Goal: Transaction & Acquisition: Purchase product/service

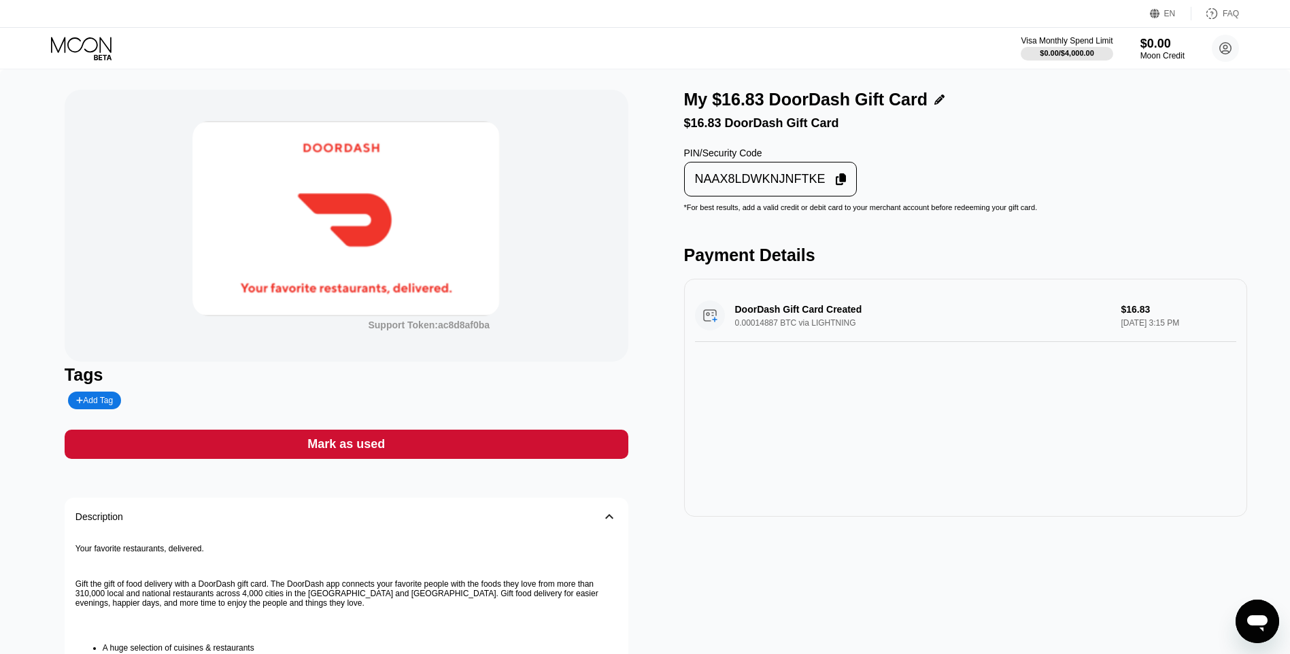
click at [519, 466] on div "Support Token: ac8d8af0ba Tags Add Tag Mark as used Description 󰅀 Your favorite…" at bounding box center [347, 470] width 564 height 761
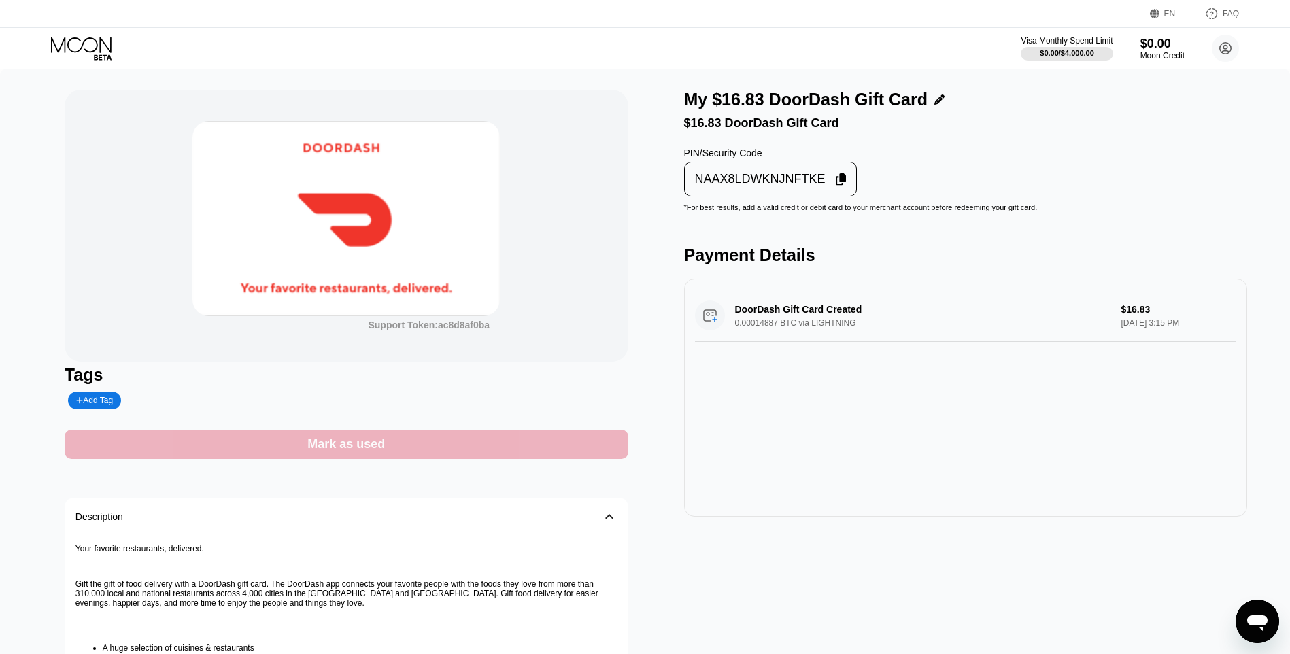
click at [547, 458] on div "Mark as used" at bounding box center [347, 444] width 564 height 29
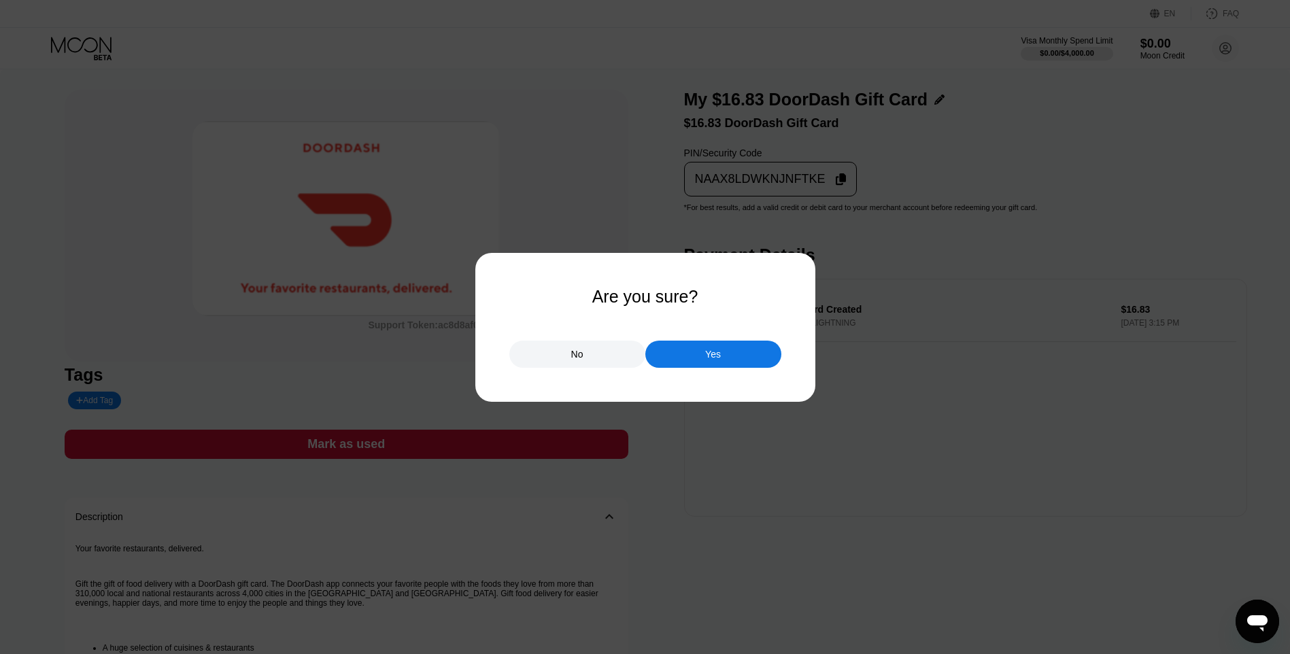
click at [685, 362] on div "Yes" at bounding box center [713, 354] width 136 height 27
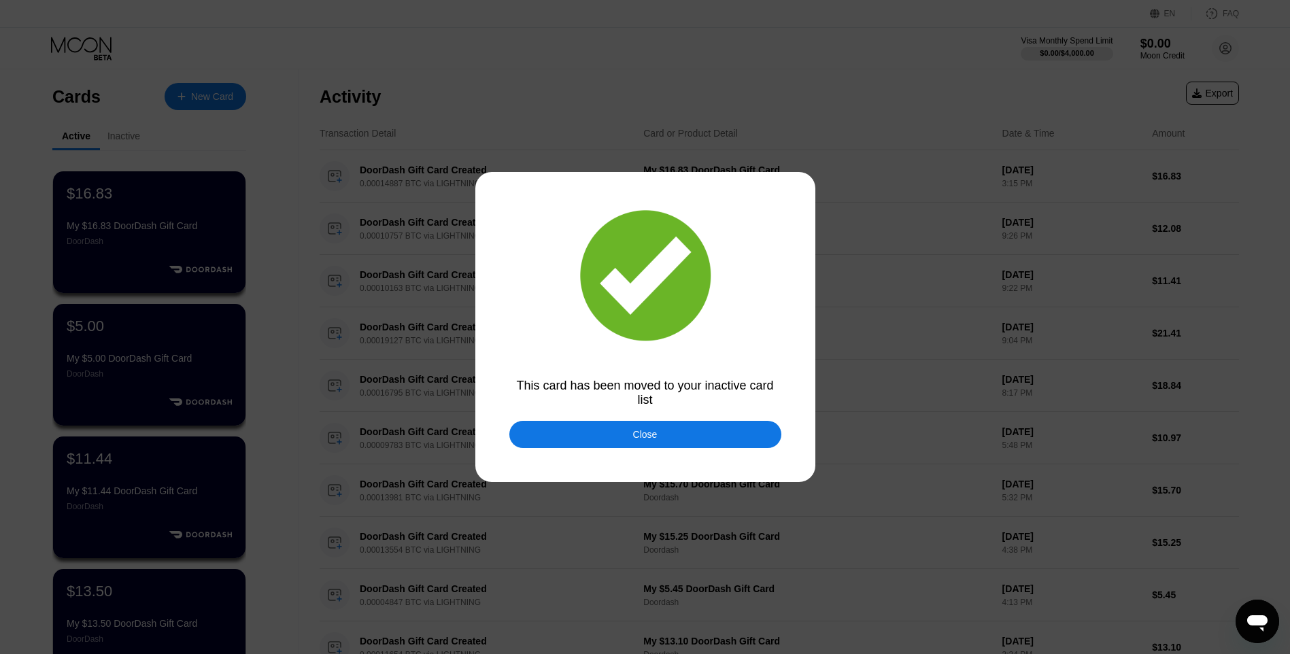
click at [589, 443] on div "Close" at bounding box center [645, 434] width 272 height 27
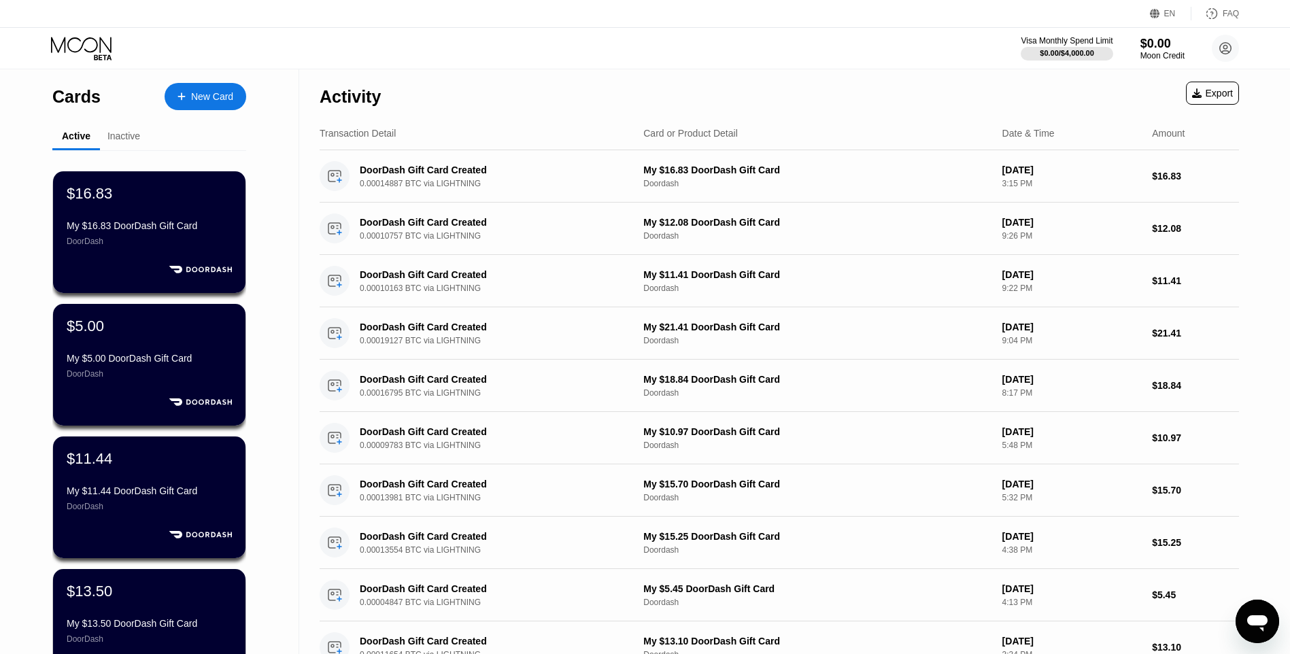
click at [229, 82] on div "Cards New Card" at bounding box center [149, 93] width 194 height 48
click at [203, 95] on div "New Card" at bounding box center [212, 97] width 42 height 12
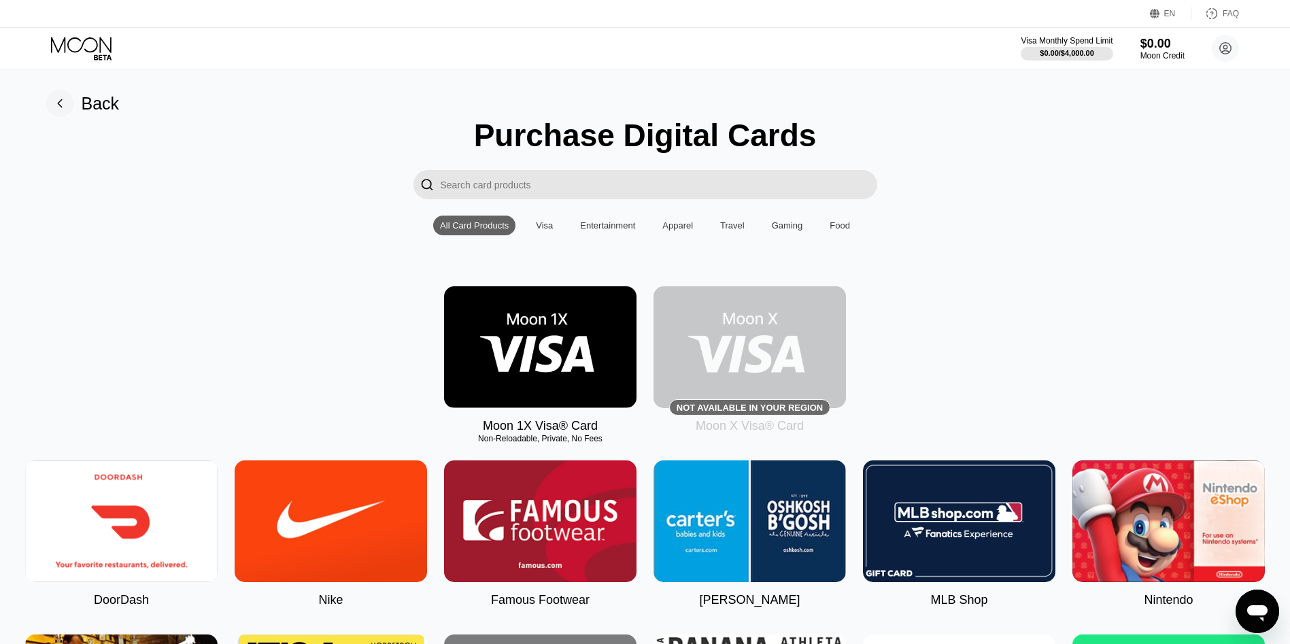
click at [122, 520] on img at bounding box center [121, 521] width 192 height 122
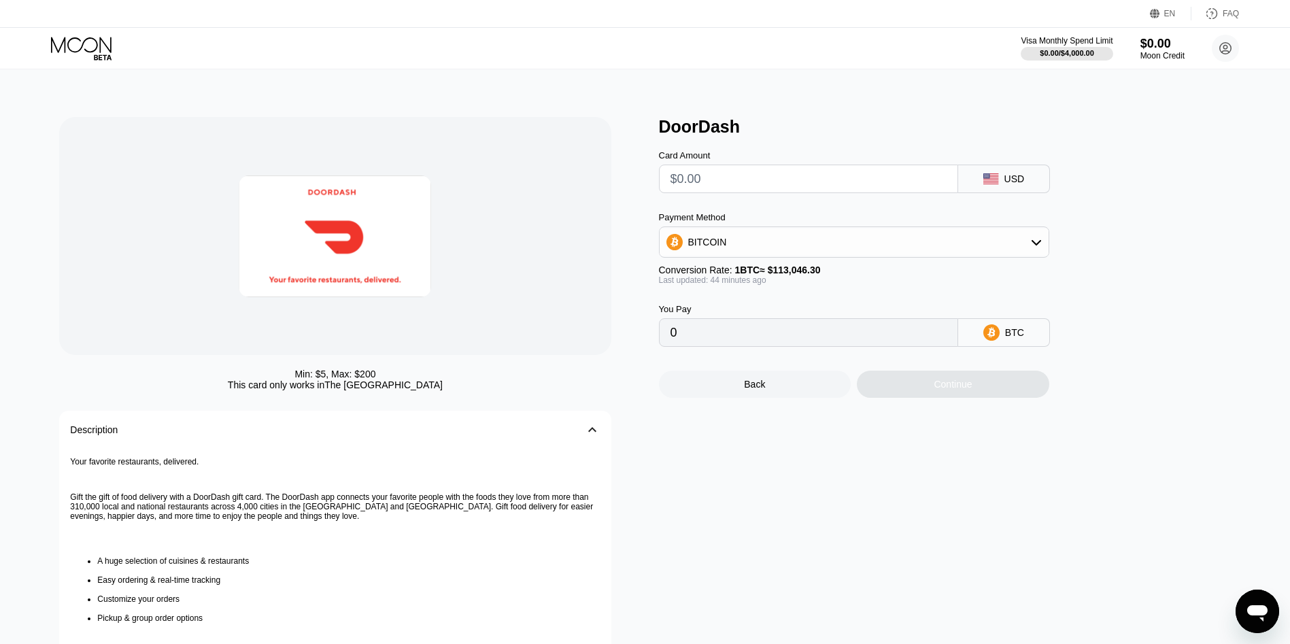
click at [719, 190] on input "text" at bounding box center [808, 178] width 276 height 27
click at [751, 183] on input "text" at bounding box center [808, 178] width 276 height 27
type input "$18"
type input "0.00015880"
type input "$18.60"
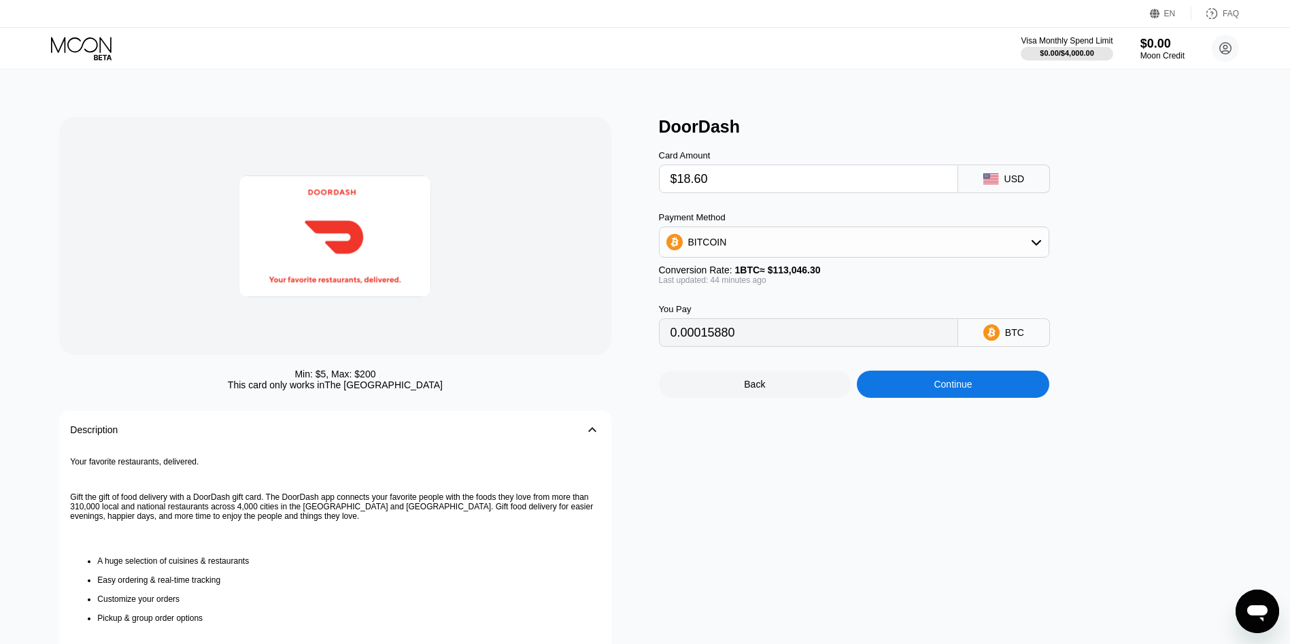
type input "0.00016409"
type input "$18.60"
click at [923, 390] on div "Continue" at bounding box center [953, 384] width 192 height 27
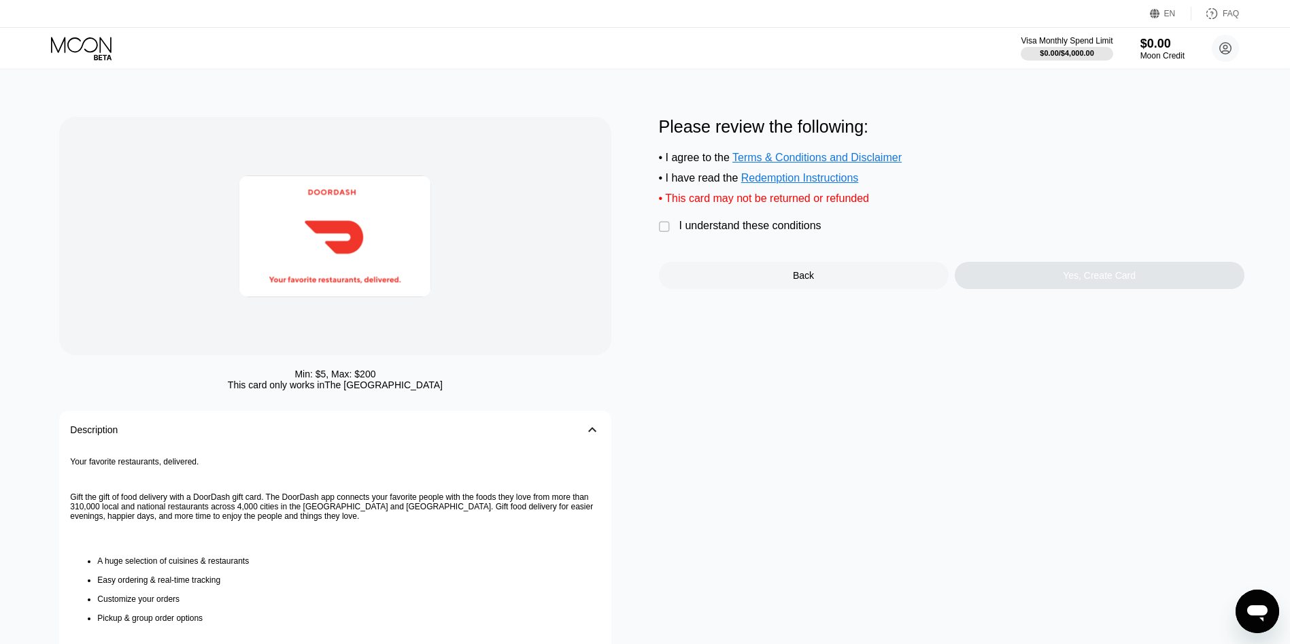
click at [742, 232] on div "I understand these conditions" at bounding box center [750, 226] width 142 height 12
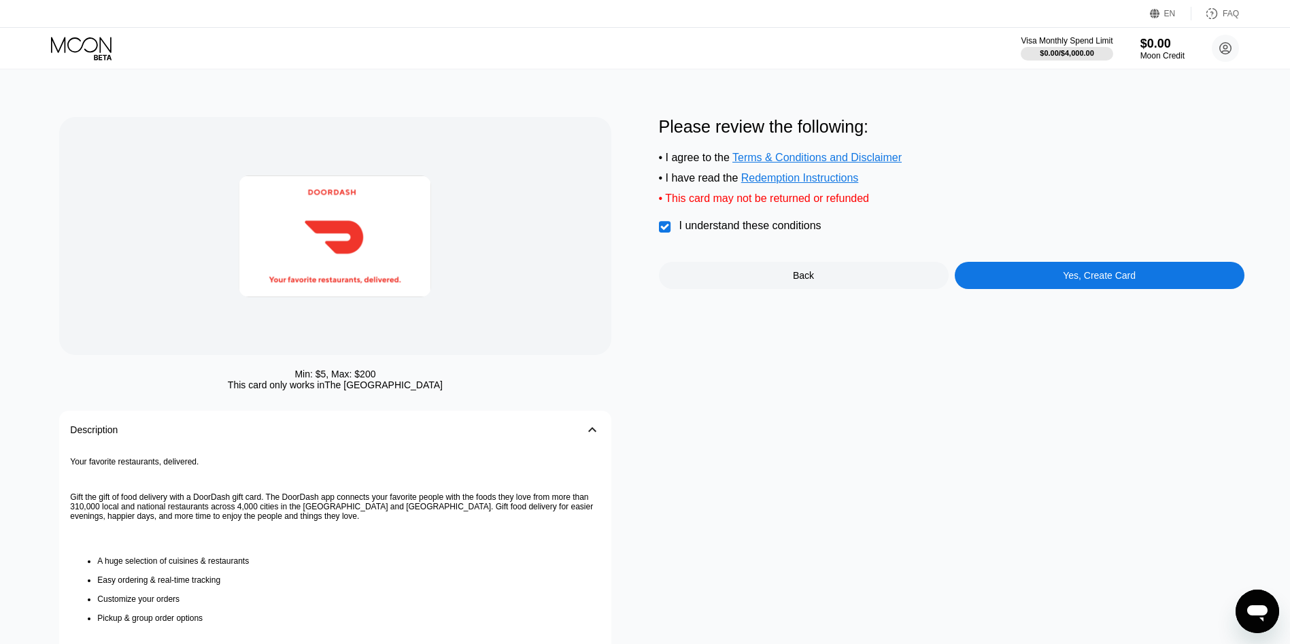
click at [1036, 286] on div "Yes, Create Card" at bounding box center [1100, 275] width 290 height 27
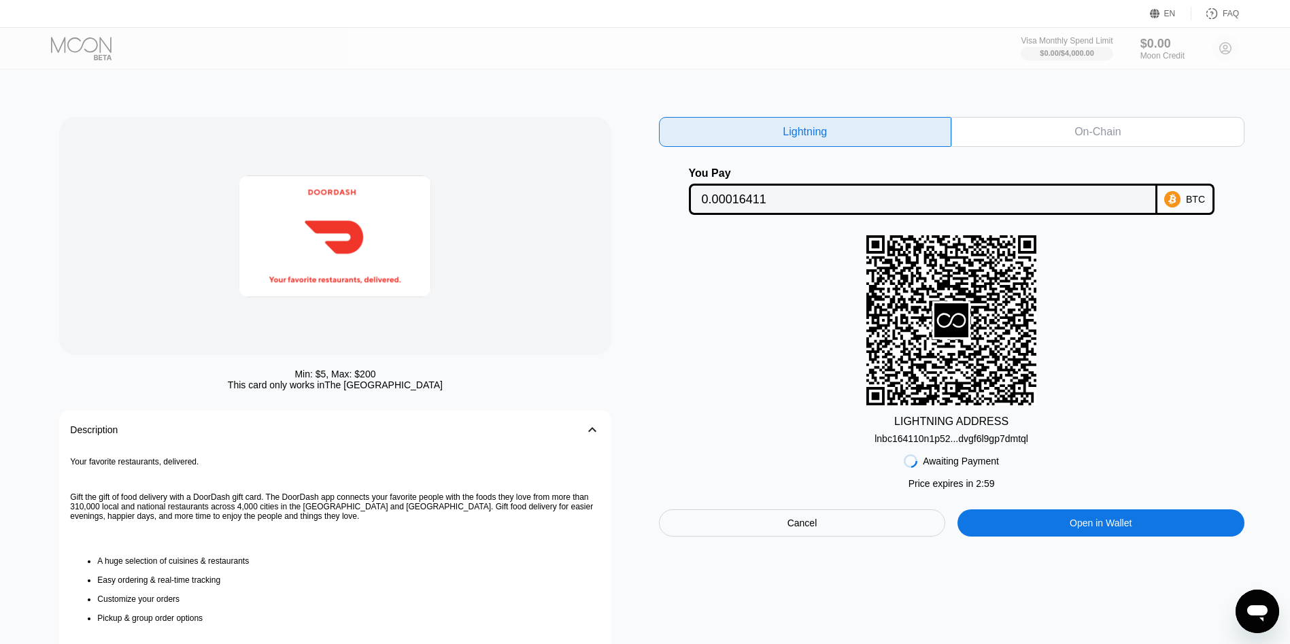
click at [915, 444] on div "lnbc164110n1p52...dvgf6l9gp7dmtql" at bounding box center [951, 438] width 154 height 11
click at [939, 436] on div "lnbc164110n1p52...dvgf6l9gp7dmtql" at bounding box center [951, 436] width 154 height 16
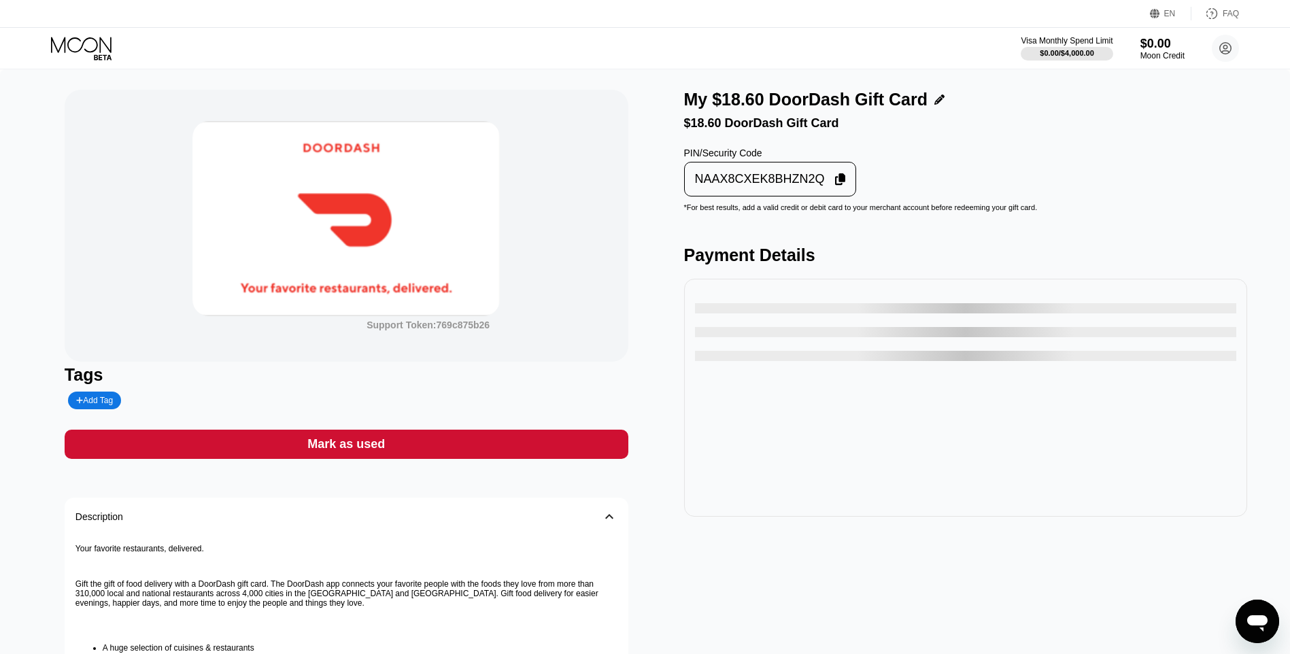
click at [784, 186] on div "NAAX8CXEK8BHZN2Q" at bounding box center [760, 179] width 130 height 16
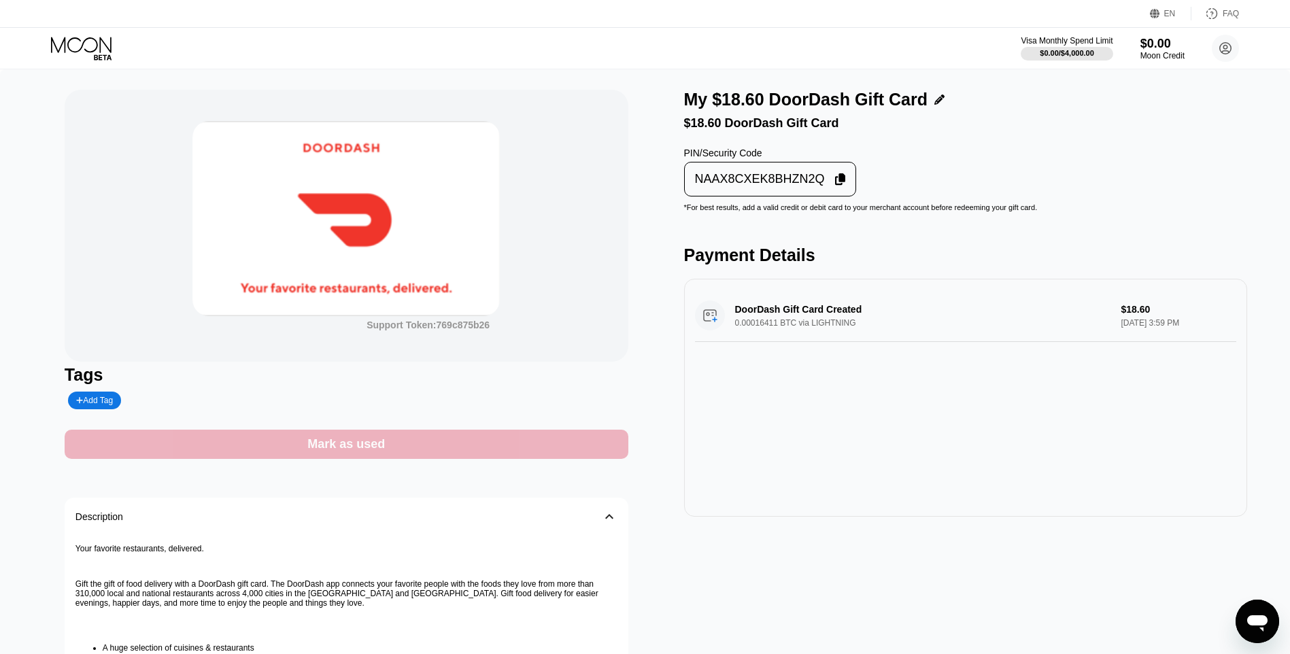
click at [570, 451] on div "Mark as used" at bounding box center [347, 444] width 564 height 29
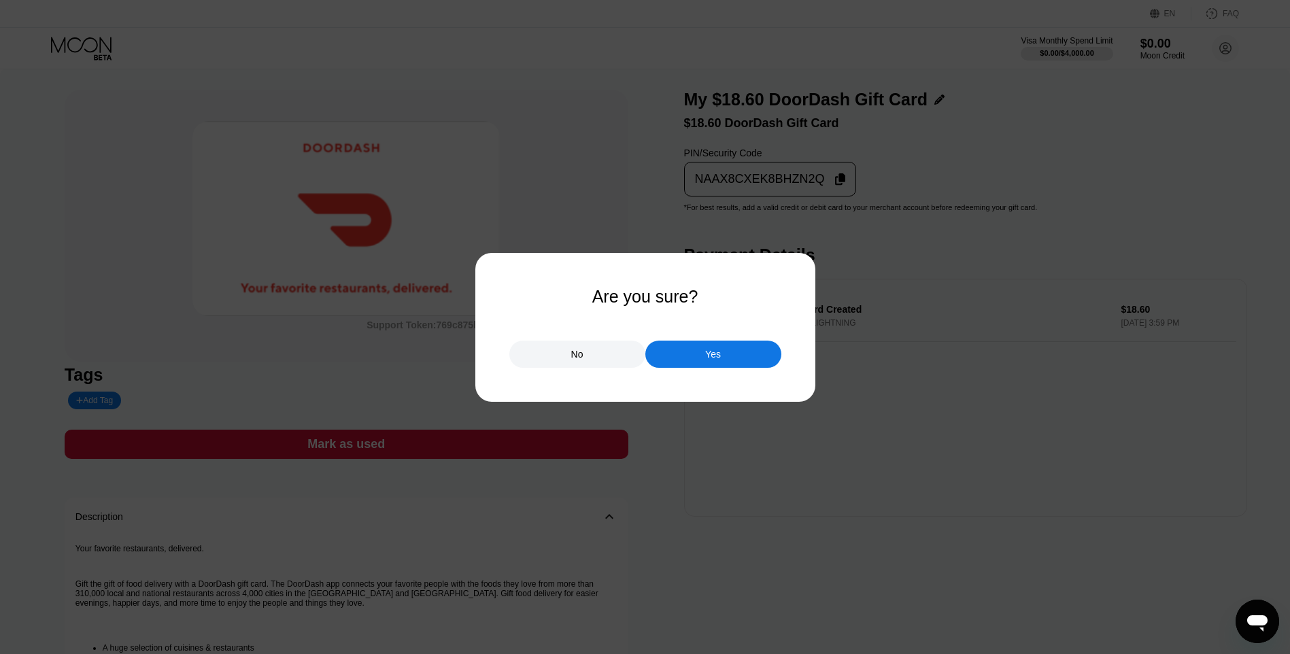
click at [672, 361] on div "Yes" at bounding box center [713, 354] width 136 height 27
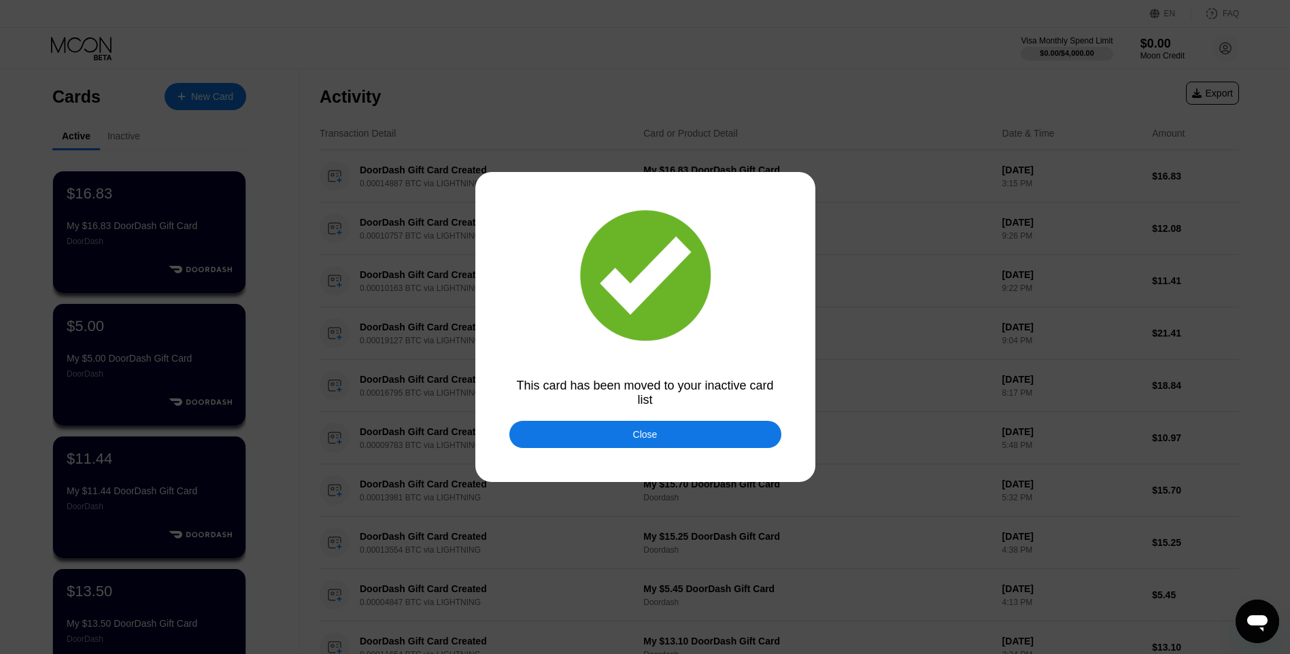
drag, startPoint x: 648, startPoint y: 440, endPoint x: 564, endPoint y: 356, distance: 118.7
click at [649, 440] on div "Close" at bounding box center [645, 434] width 24 height 11
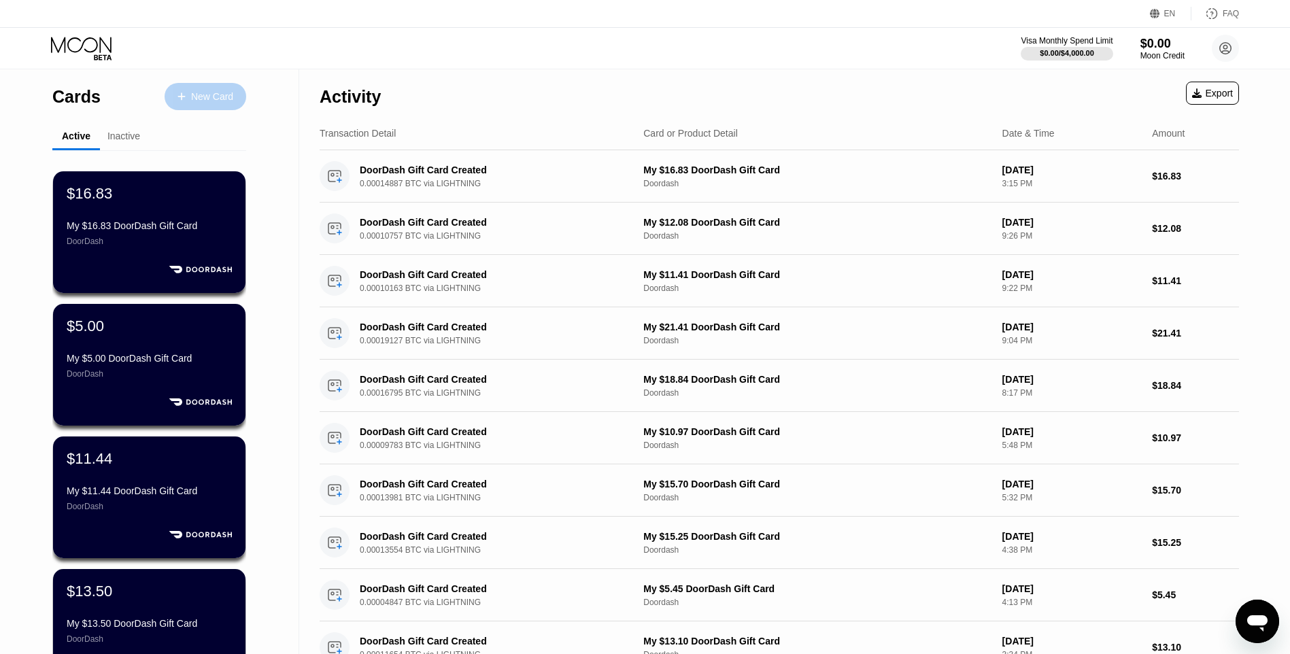
click at [211, 99] on div "New Card" at bounding box center [212, 97] width 42 height 12
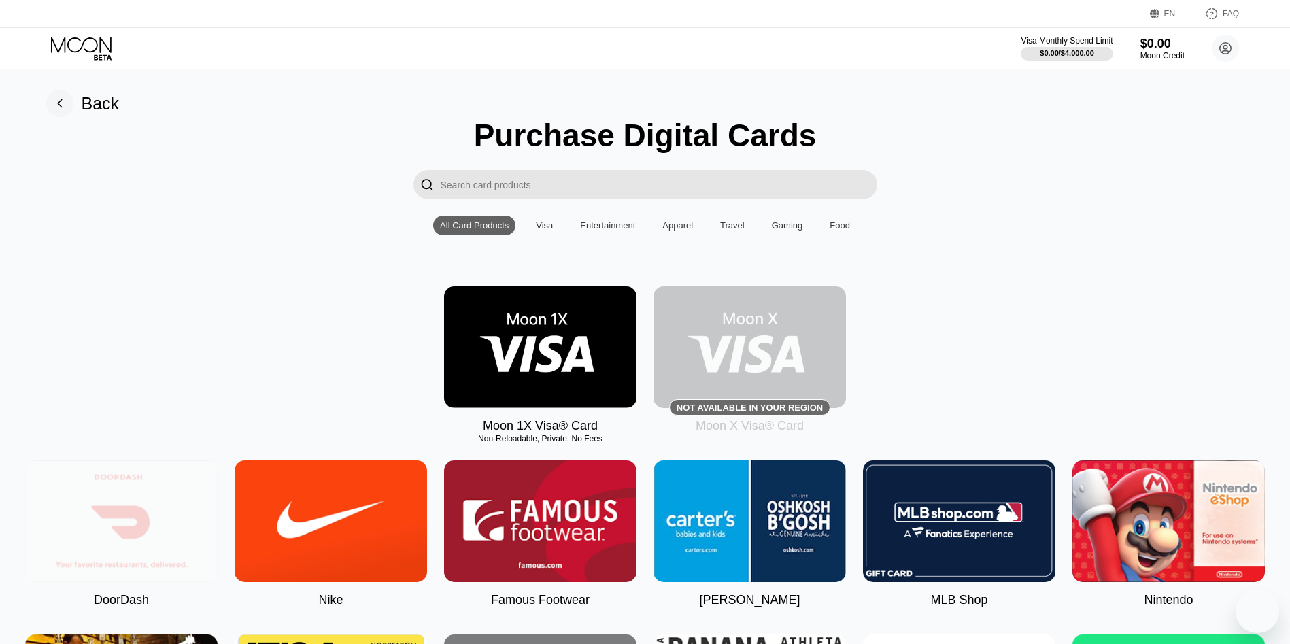
click at [108, 545] on img at bounding box center [121, 521] width 192 height 122
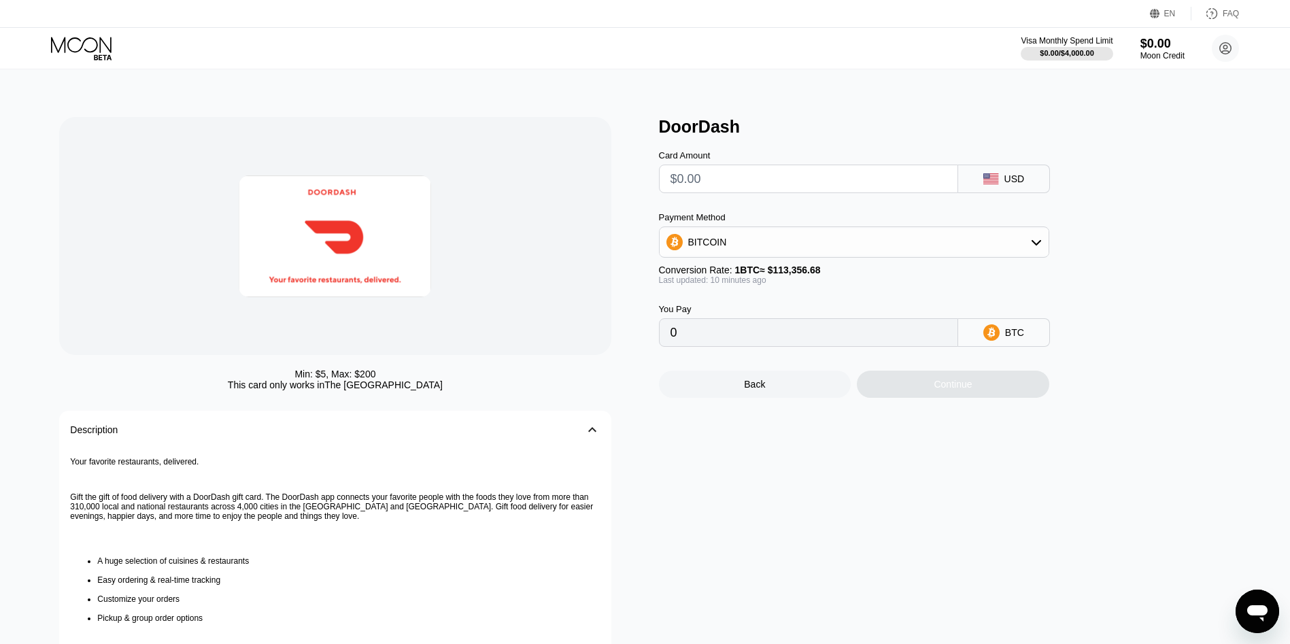
click at [707, 171] on input "text" at bounding box center [808, 178] width 276 height 27
click at [791, 178] on input "text" at bounding box center [808, 178] width 276 height 27
type input "$1"
type input "0.00000882"
type input "$11"
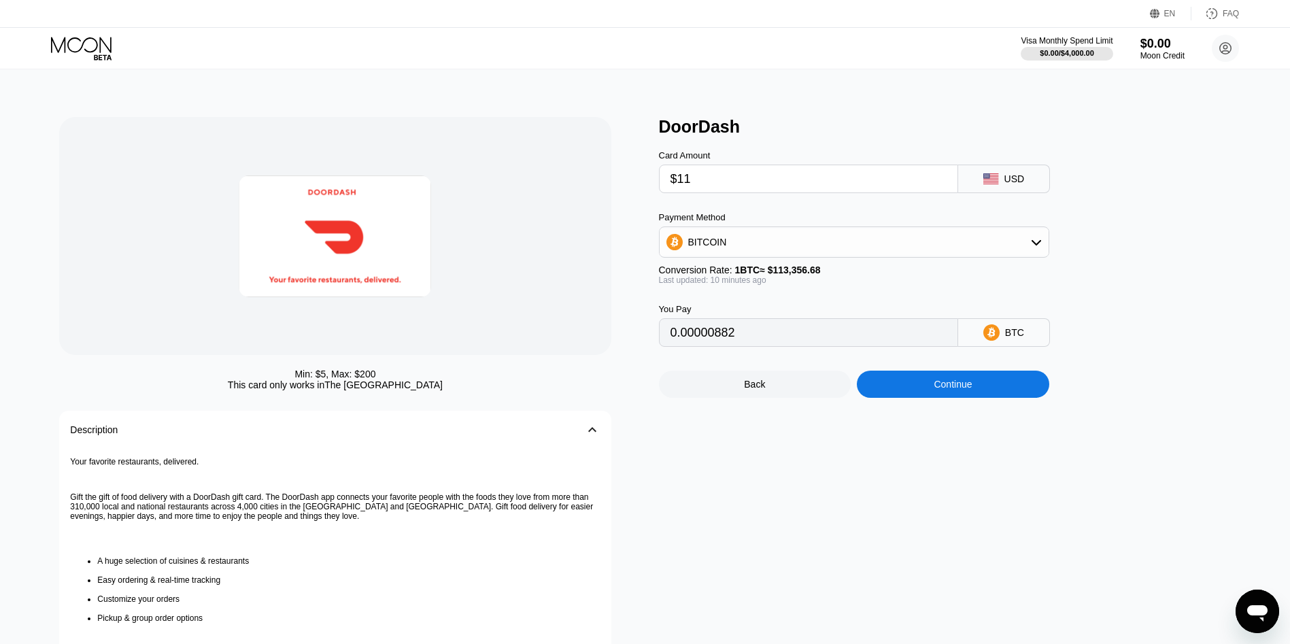
type input "0.00009700"
type input "$11.5"
type input "0.00010141"
type input "$11.58"
type input "0.00010211"
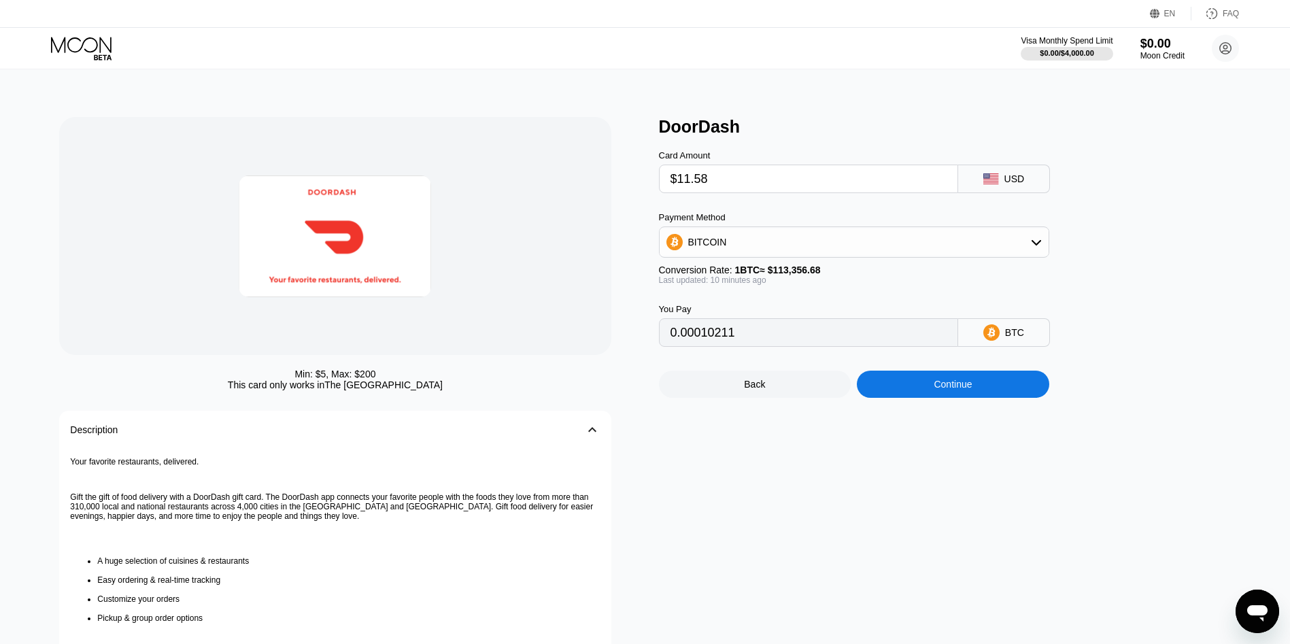
type input "$11.58"
click at [921, 398] on div "Continue" at bounding box center [953, 384] width 192 height 27
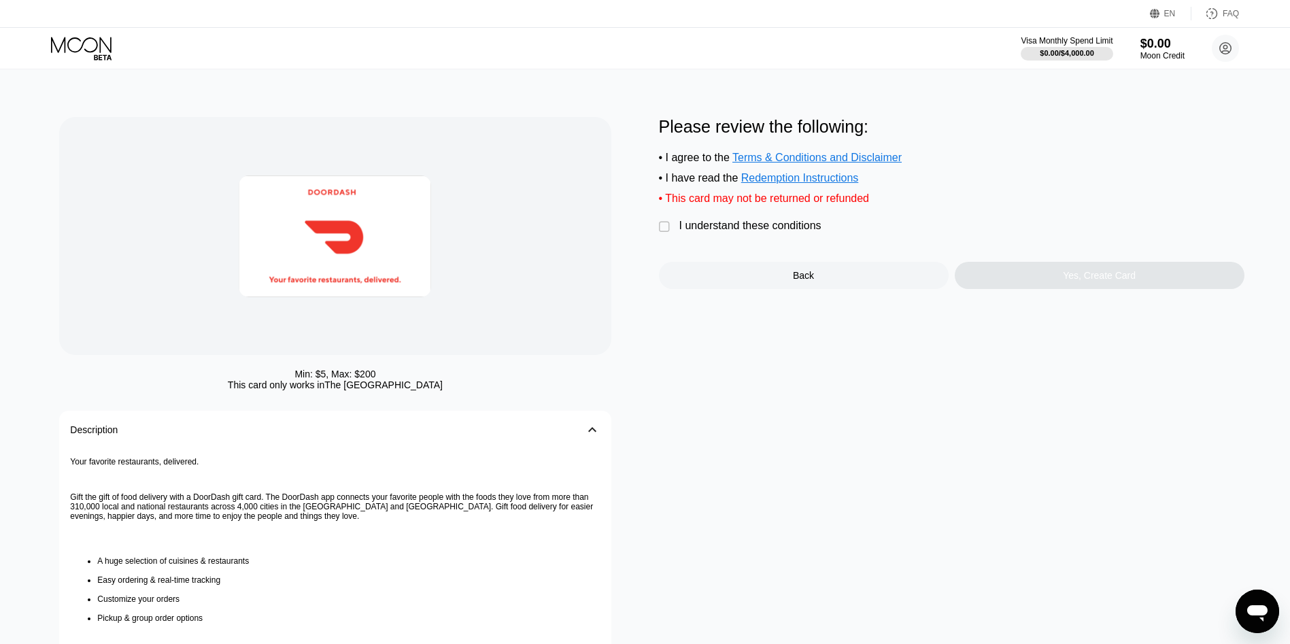
click at [785, 232] on div "I understand these conditions" at bounding box center [750, 226] width 142 height 12
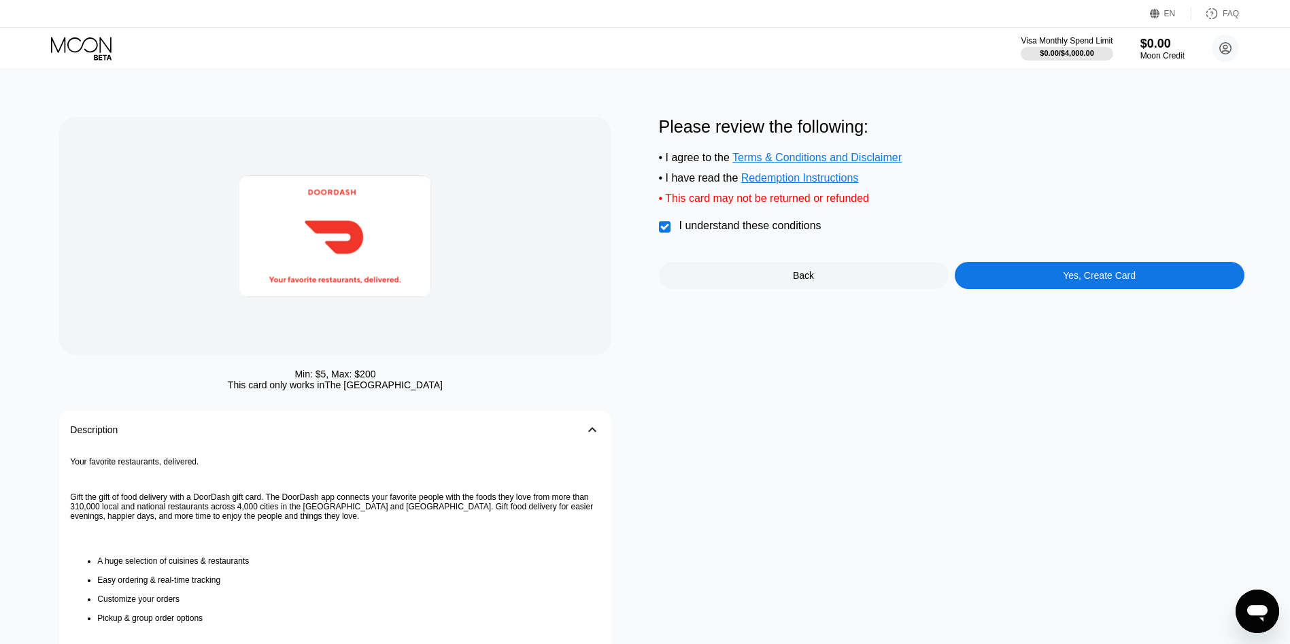
drag, startPoint x: 990, startPoint y: 254, endPoint x: 1011, endPoint y: 273, distance: 28.9
click at [1003, 263] on div "Please review the following: • I agree to the Terms & Conditions and Disclaimer…" at bounding box center [951, 203] width 585 height 172
click at [1011, 274] on div "Yes, Create Card" at bounding box center [1100, 275] width 290 height 27
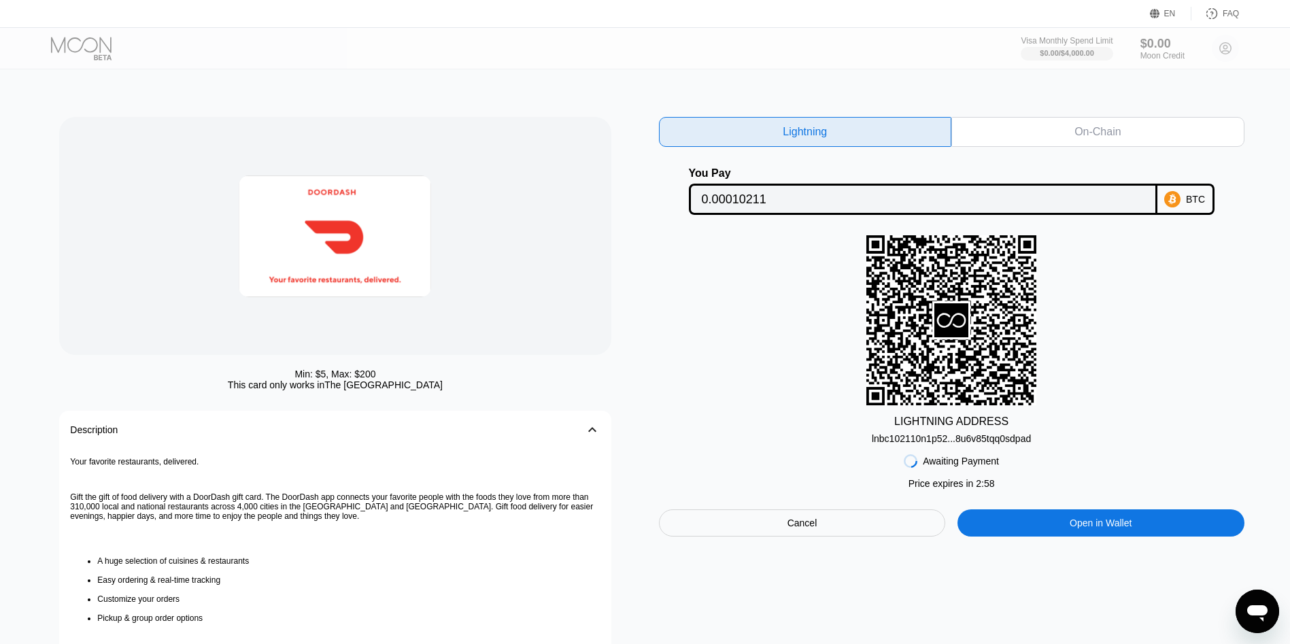
click at [1015, 444] on div "lnbc102110n1p52...8u6v85tqq0sdpad" at bounding box center [951, 438] width 159 height 11
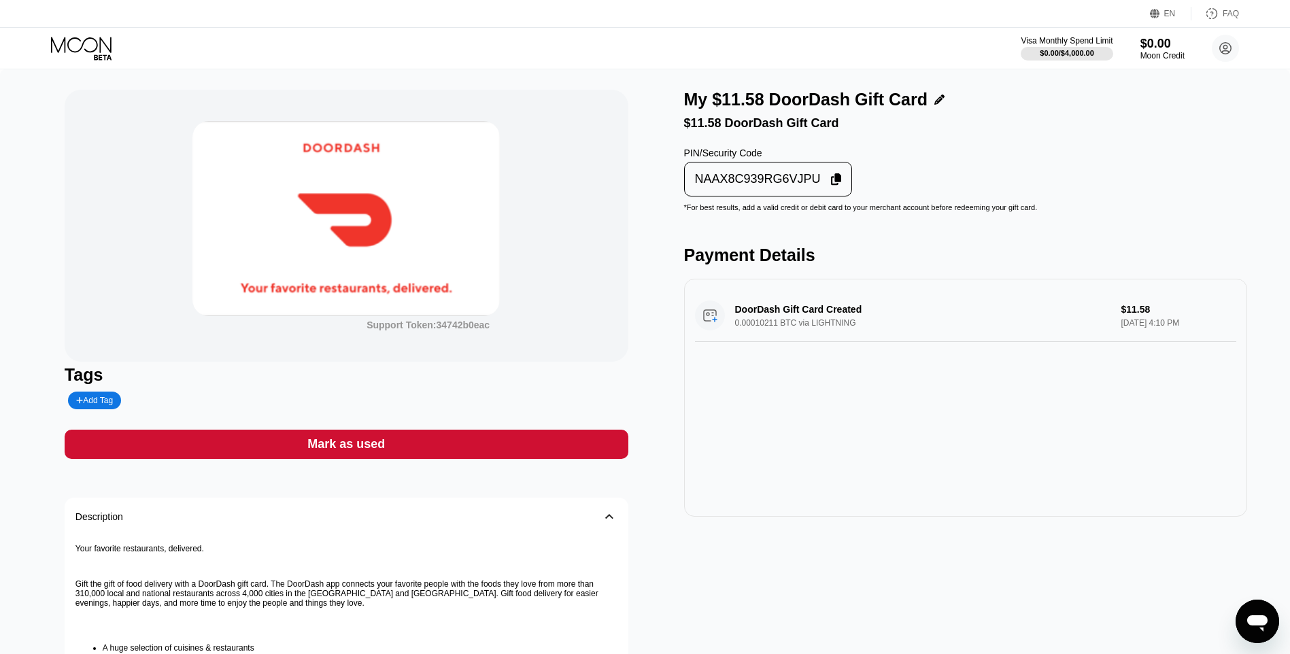
click at [810, 206] on div "My $11.58 DoorDash Gift Card $11.58 DoorDash Gift Card PIN/Security Code NAAX8C…" at bounding box center [966, 470] width 564 height 761
click at [801, 184] on div "NAAX8C939RG6VJPU" at bounding box center [758, 179] width 126 height 16
click at [570, 459] on div "Mark as used" at bounding box center [347, 444] width 564 height 29
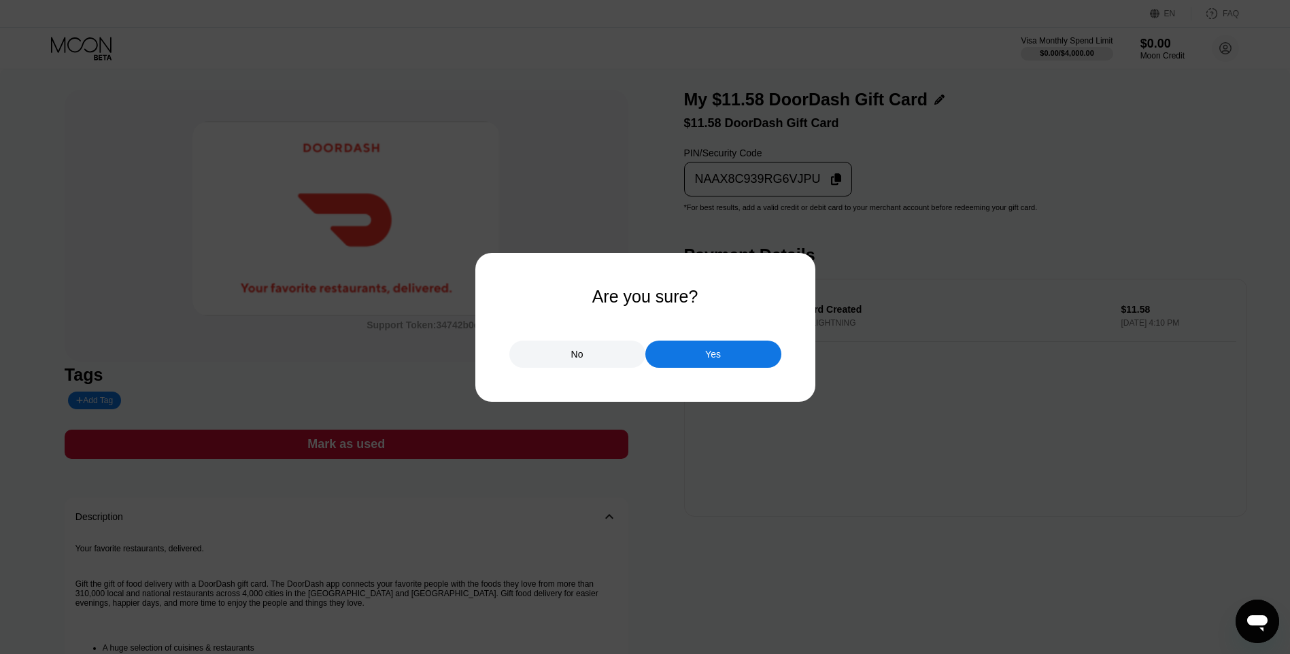
click at [722, 358] on div "Yes" at bounding box center [713, 354] width 136 height 27
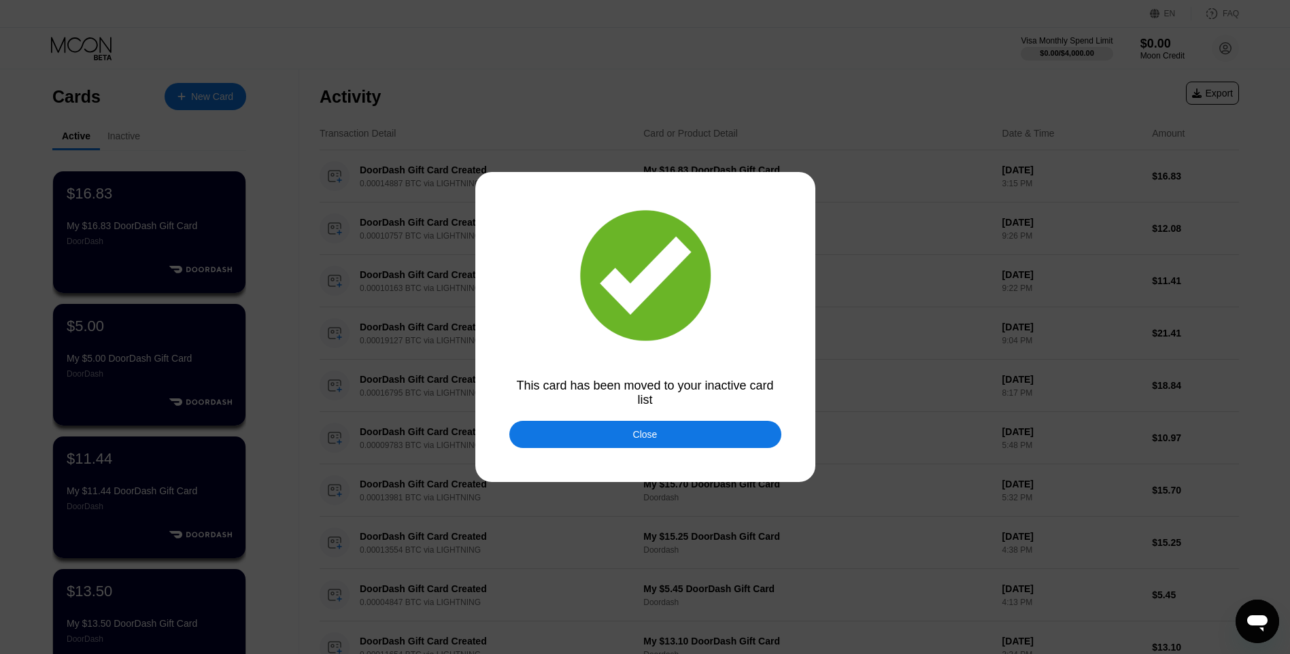
drag, startPoint x: 683, startPoint y: 458, endPoint x: 693, endPoint y: 436, distance: 23.7
click at [685, 457] on div at bounding box center [650, 327] width 1300 height 654
click at [695, 433] on div "Close" at bounding box center [645, 434] width 272 height 27
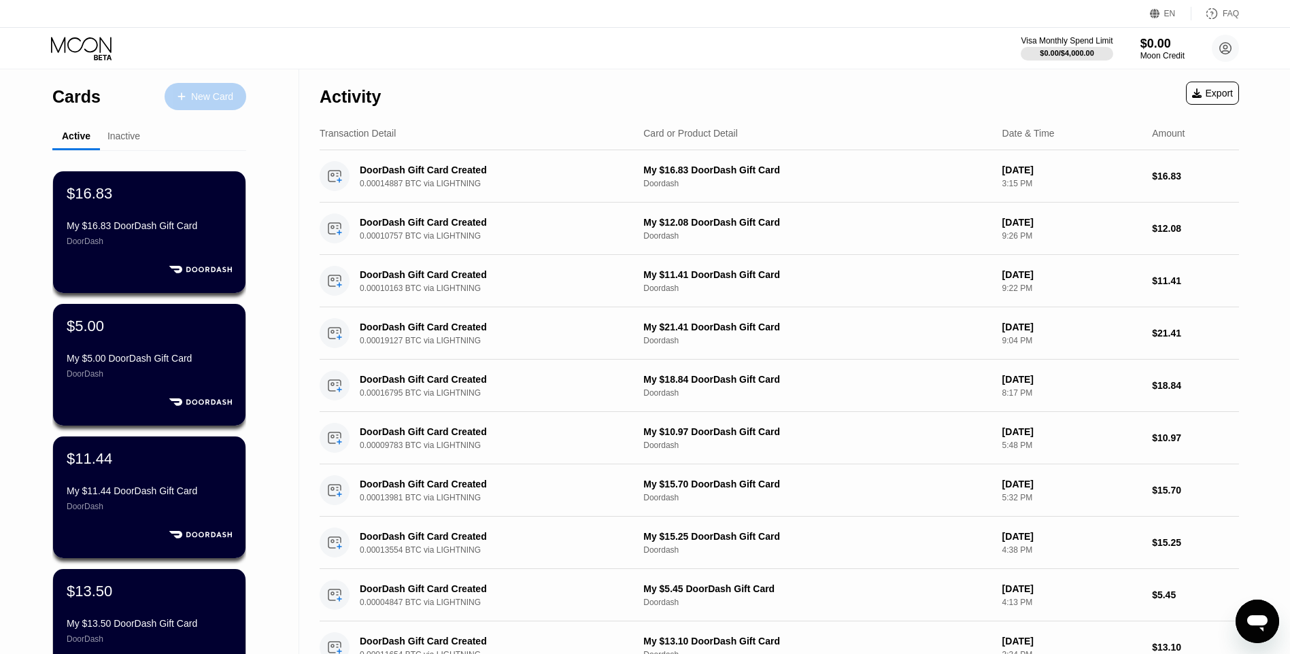
click at [193, 92] on div "New Card" at bounding box center [212, 97] width 42 height 12
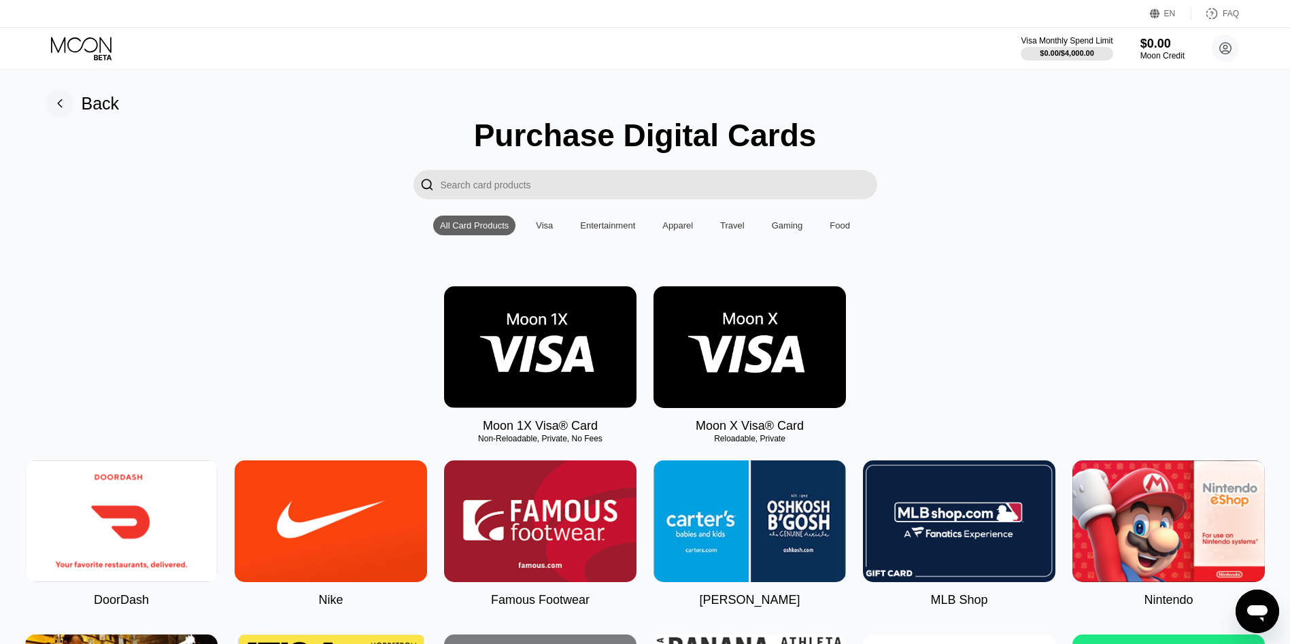
click at [178, 511] on img at bounding box center [121, 521] width 192 height 122
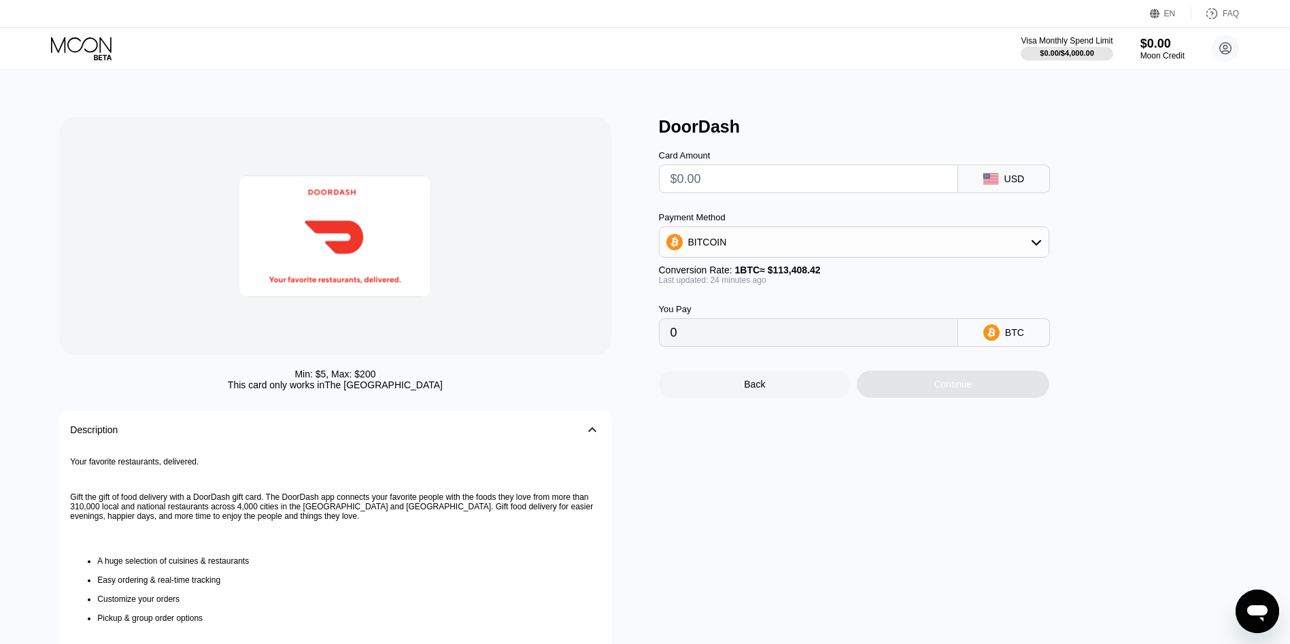
click at [704, 180] on input "text" at bounding box center [808, 178] width 276 height 27
click at [716, 182] on input "text" at bounding box center [808, 178] width 276 height 27
type input "$1"
type input "0.00000886"
type input "$14"
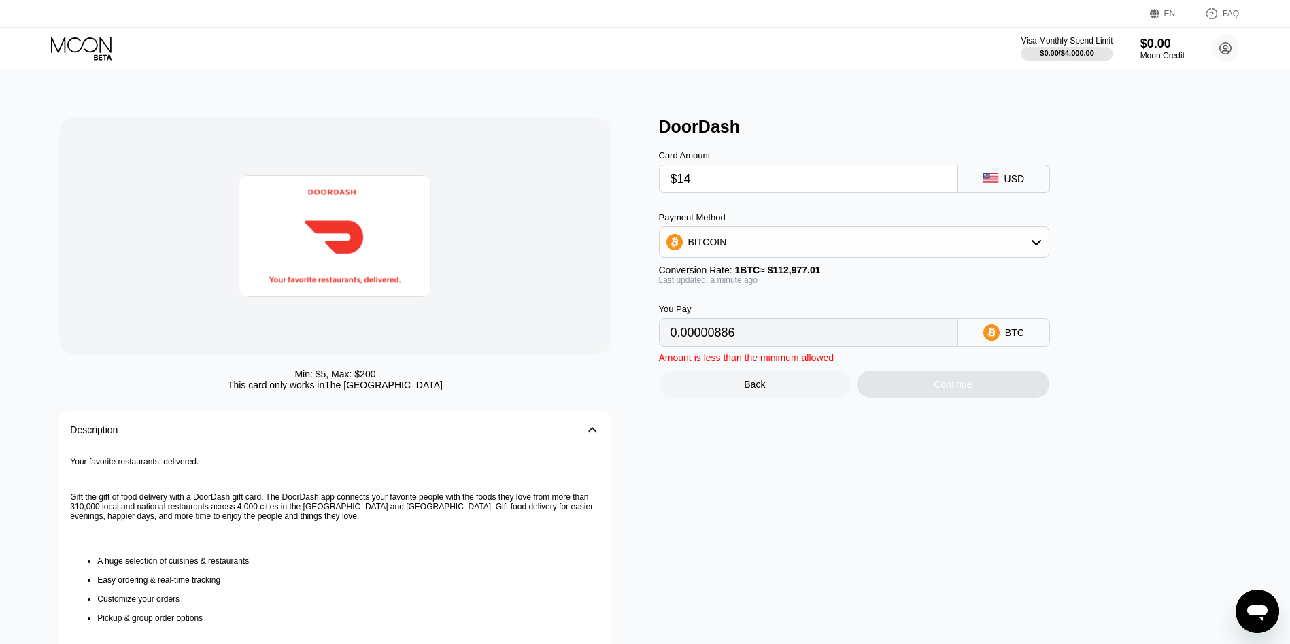
type input "0.00012392"
type input "$14.6"
type input "0.00012923"
type input "$14.63"
type input "0.00012950"
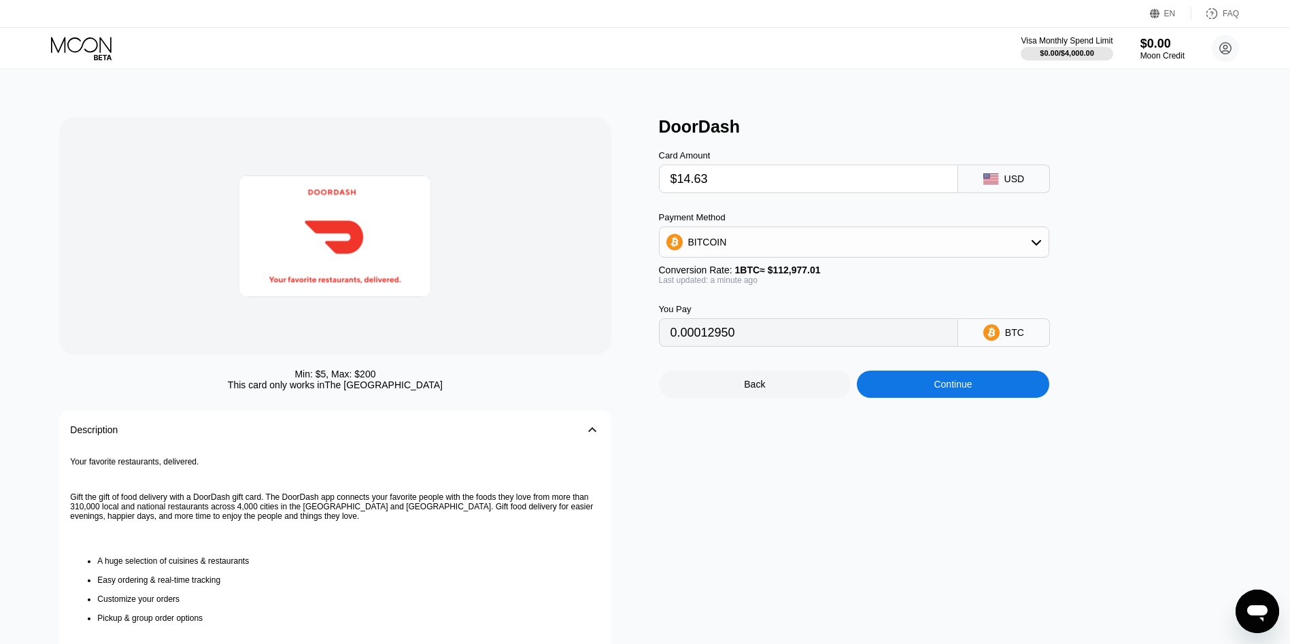
type input "$14.63"
click at [892, 228] on div "Payment Method BITCOIN" at bounding box center [854, 235] width 390 height 46
drag, startPoint x: 954, startPoint y: 408, endPoint x: 920, endPoint y: 394, distance: 36.6
click at [946, 408] on div "DoorDash Card Amount $14.63 USD Payment Method BITCOIN Conversion Rate: 1 BTC ≈…" at bounding box center [951, 440] width 585 height 647
click at [905, 384] on div "Continue" at bounding box center [953, 384] width 192 height 27
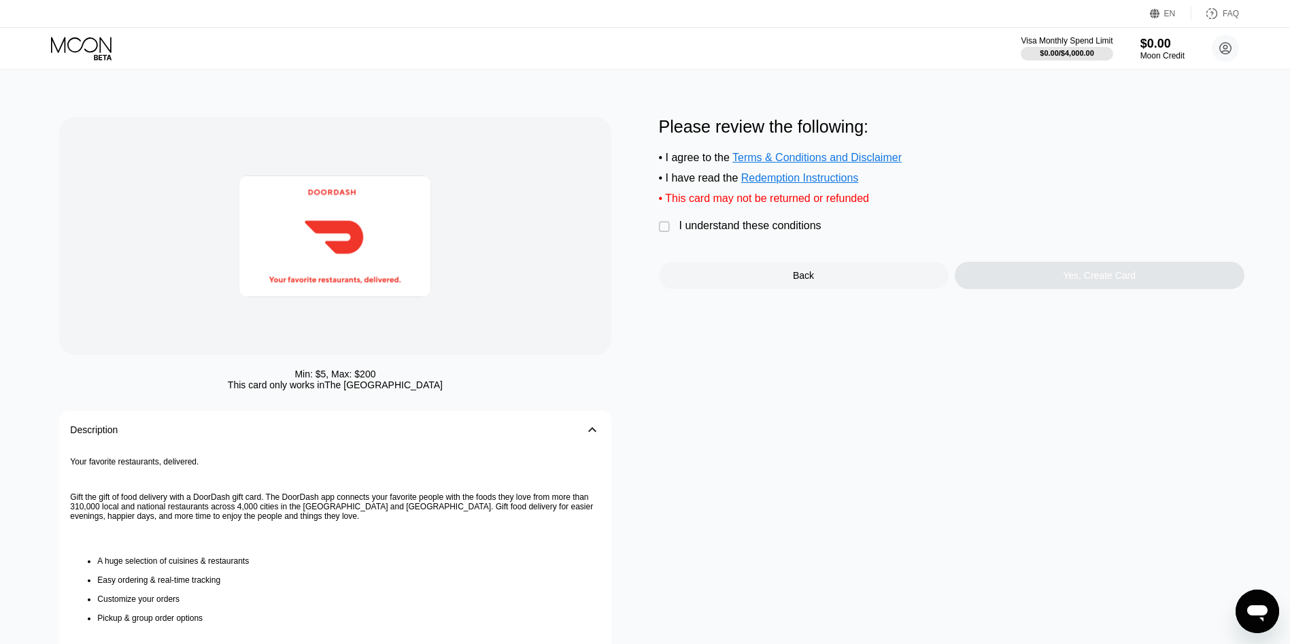
click at [793, 246] on div "Please review the following: • I agree to the Terms & Conditions and Disclaimer…" at bounding box center [951, 203] width 585 height 172
click at [795, 232] on div "I understand these conditions" at bounding box center [750, 226] width 142 height 12
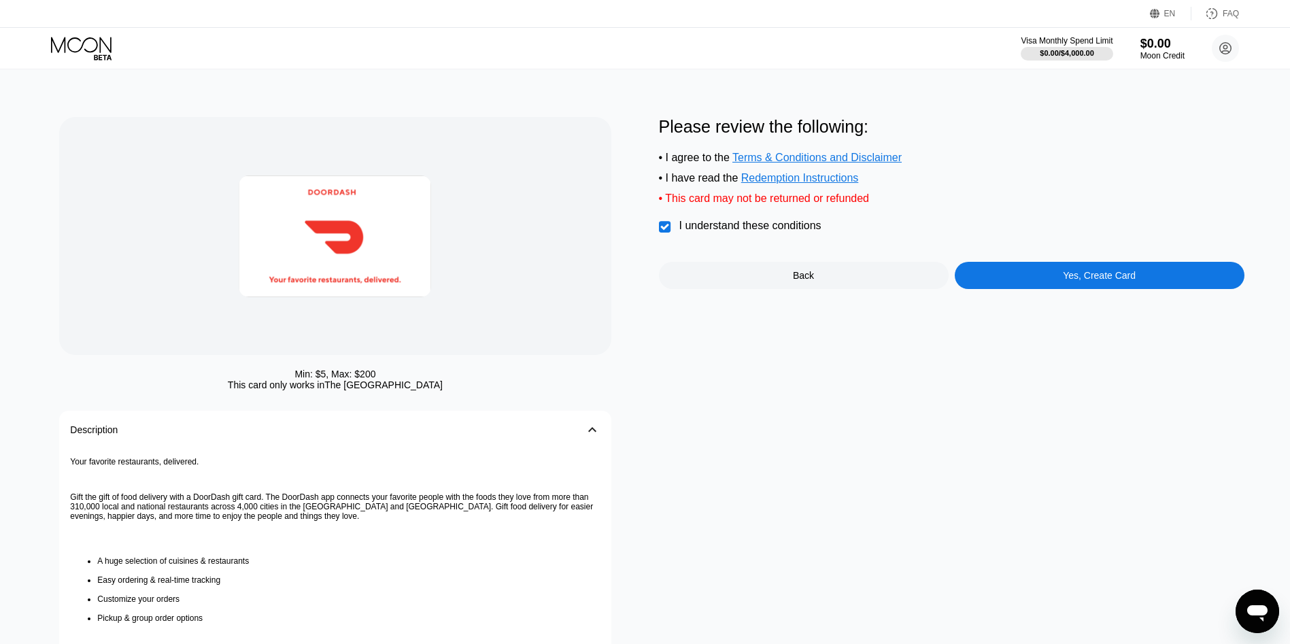
click at [978, 284] on div "Yes, Create Card" at bounding box center [1100, 275] width 290 height 27
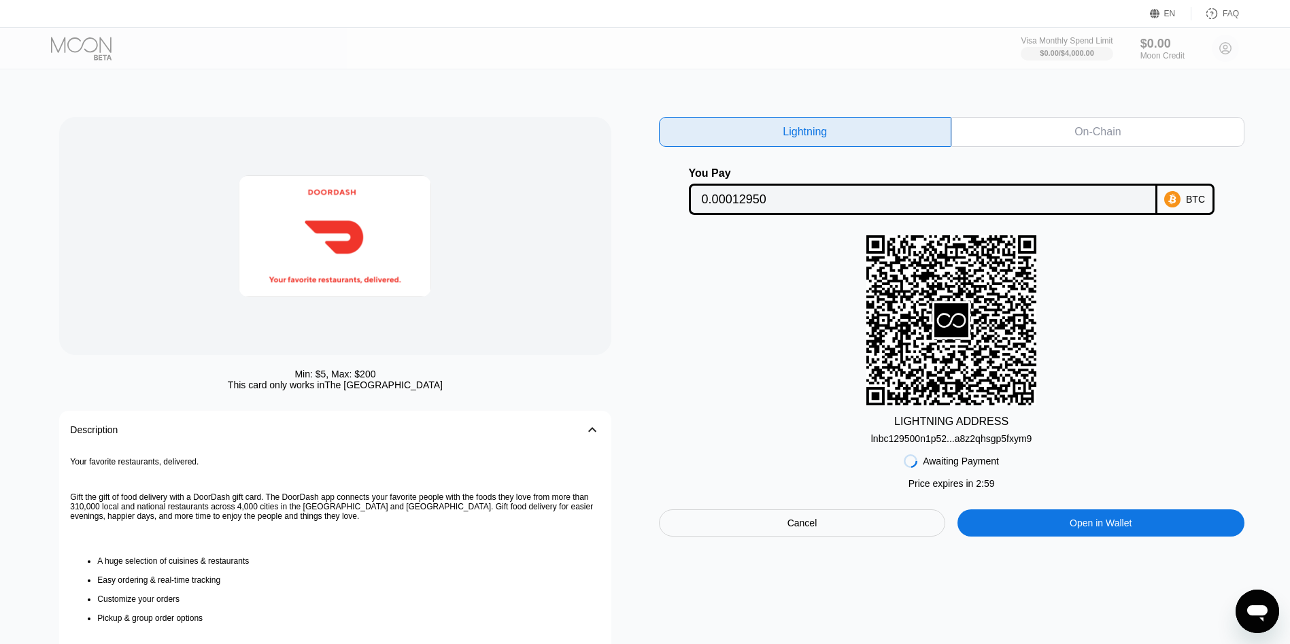
click at [915, 434] on div "lnbc129500n1p52...a8z2qhsgp5fxym9" at bounding box center [951, 436] width 161 height 16
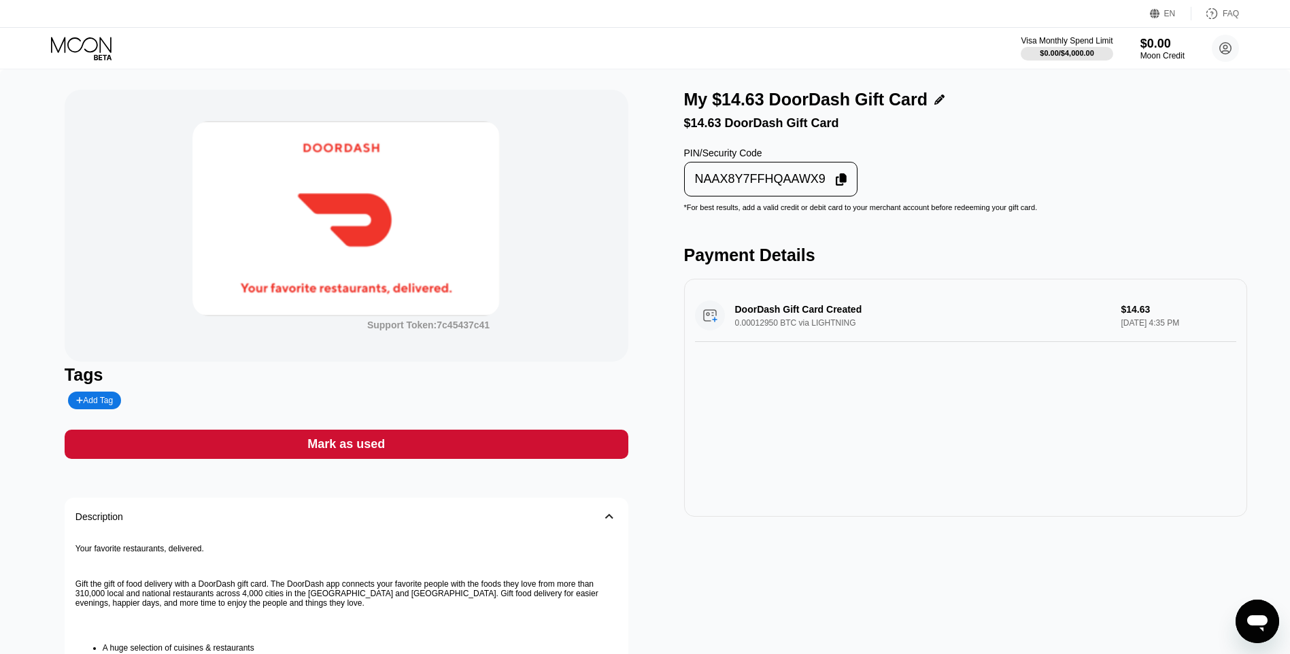
click at [773, 184] on div "NAAX8Y7FFHQAAWX9" at bounding box center [760, 179] width 131 height 16
click at [574, 432] on div "Support Token: 7c45437c41 Tags Add Tag Mark as used Description 󰅀 Your favorite…" at bounding box center [347, 470] width 564 height 761
click at [802, 187] on div "NAAX8Y7FFHQAAWX9" at bounding box center [760, 179] width 131 height 16
click at [481, 447] on div "Mark as used" at bounding box center [347, 444] width 564 height 29
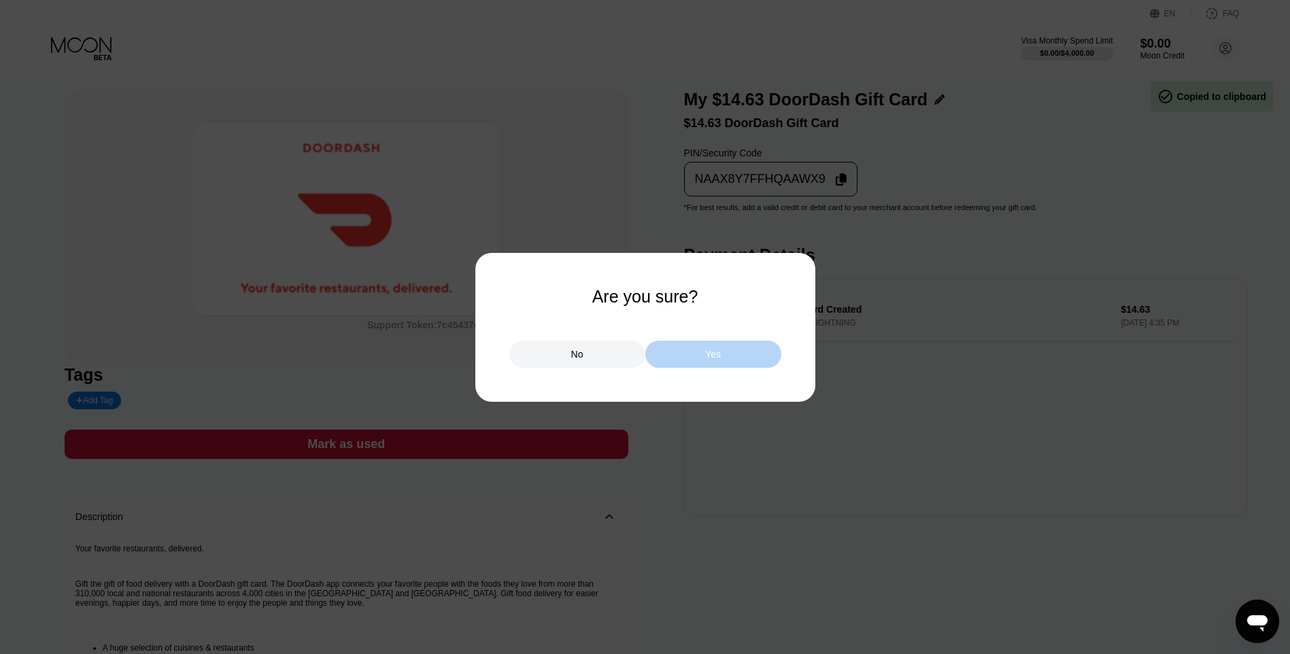
click at [712, 347] on div "Yes" at bounding box center [713, 354] width 136 height 27
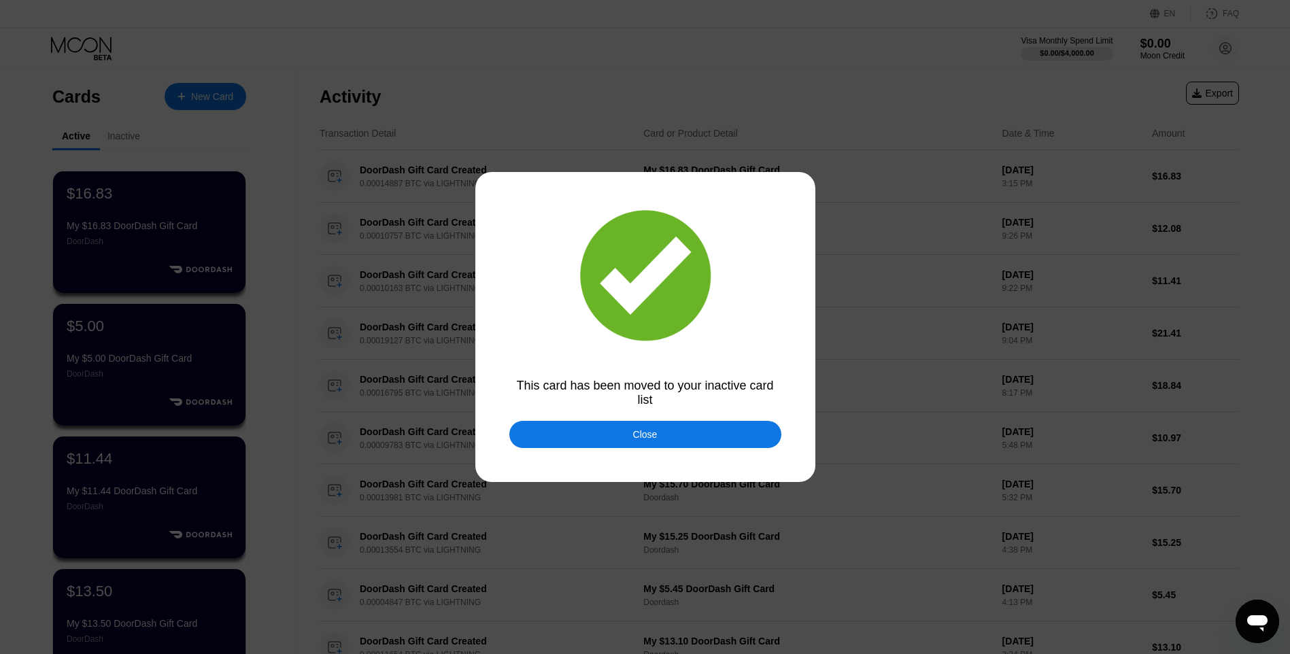
click at [566, 439] on div "Close" at bounding box center [645, 434] width 272 height 27
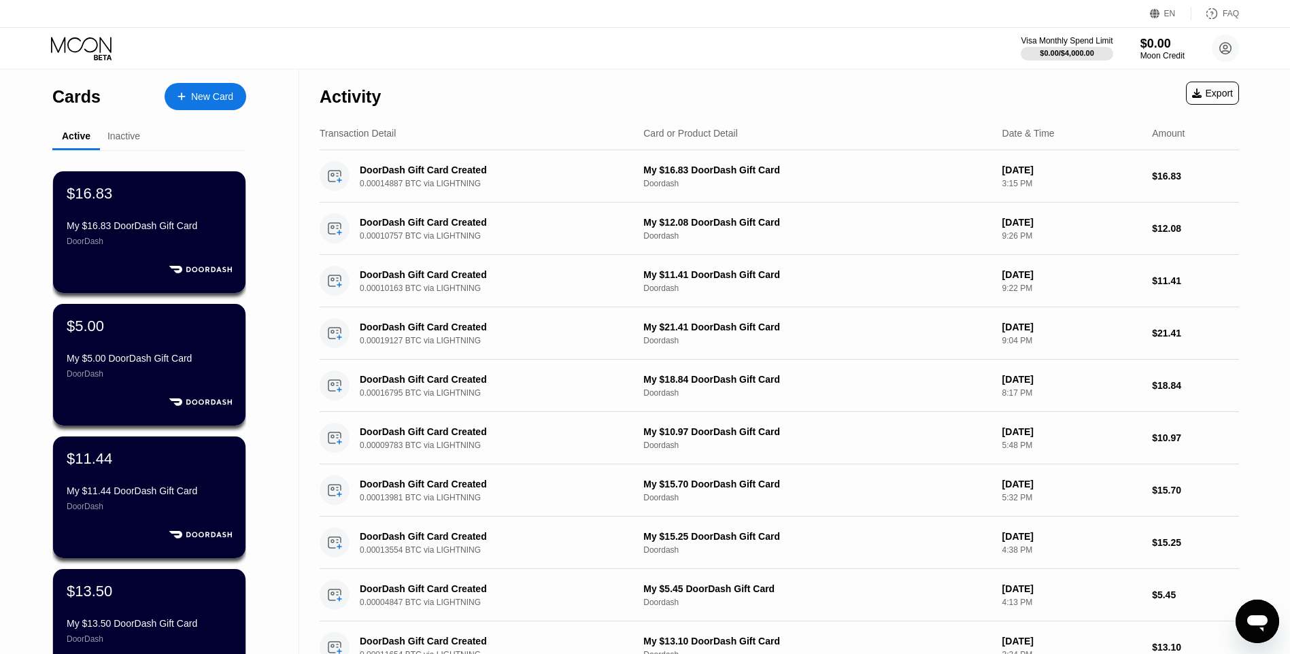
click at [236, 103] on div "New Card" at bounding box center [206, 96] width 82 height 27
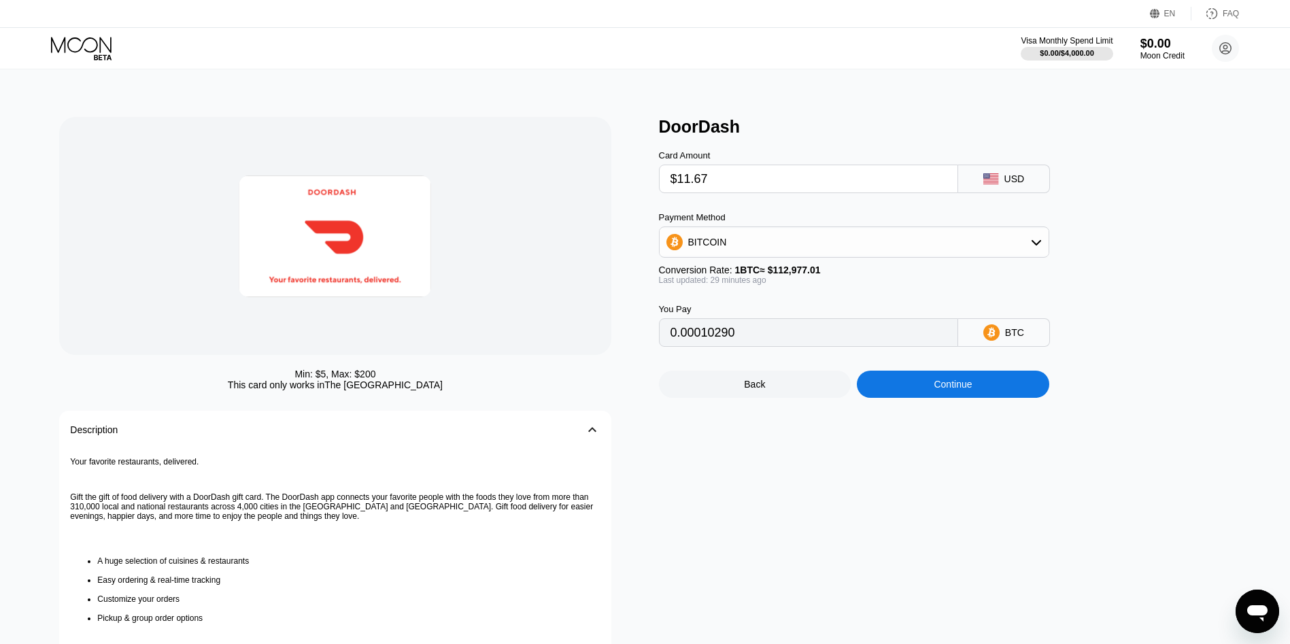
type input "$11.67"
click at [927, 393] on div "Continue" at bounding box center [953, 384] width 192 height 27
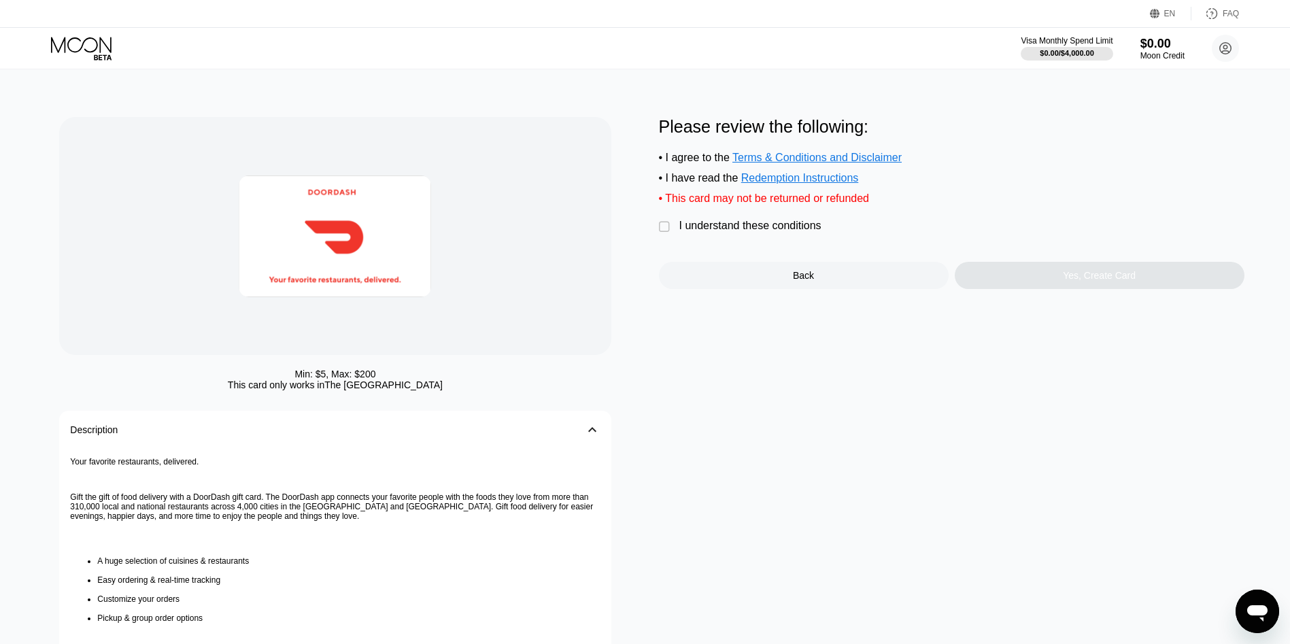
click at [759, 231] on div "I understand these conditions" at bounding box center [750, 226] width 142 height 12
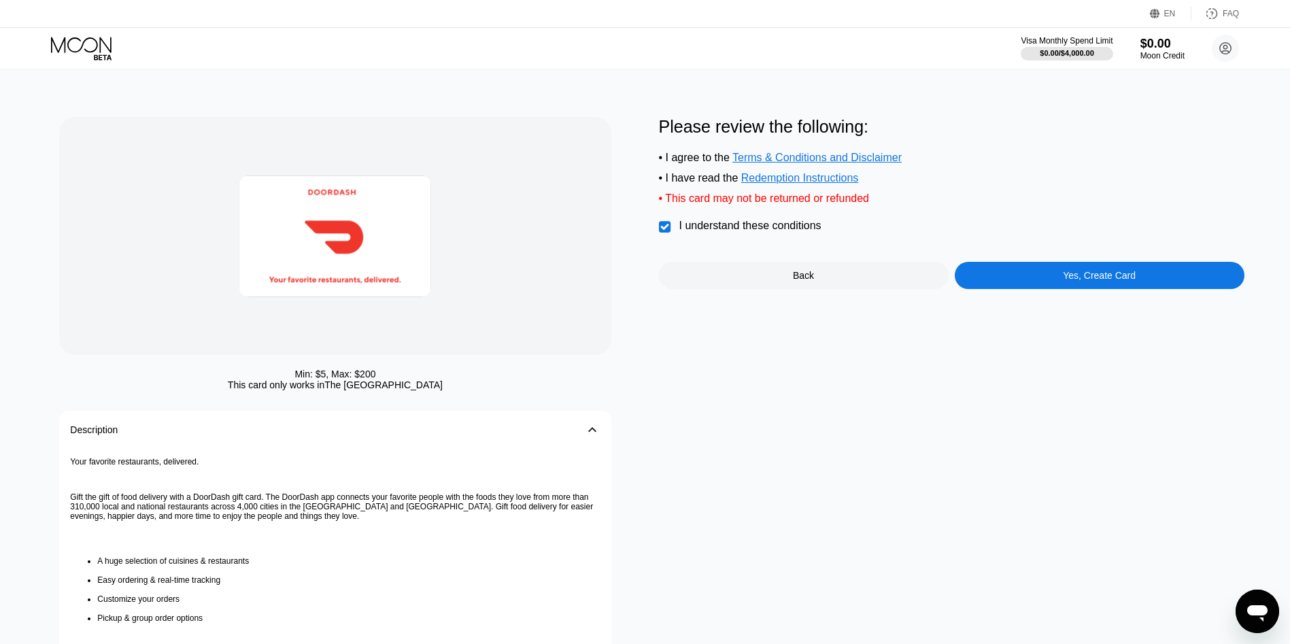
click at [1009, 272] on div "Please review the following: • I agree to the Terms & Conditions and Disclaimer…" at bounding box center [951, 203] width 585 height 172
click at [1014, 273] on div "Yes, Create Card" at bounding box center [1100, 275] width 290 height 27
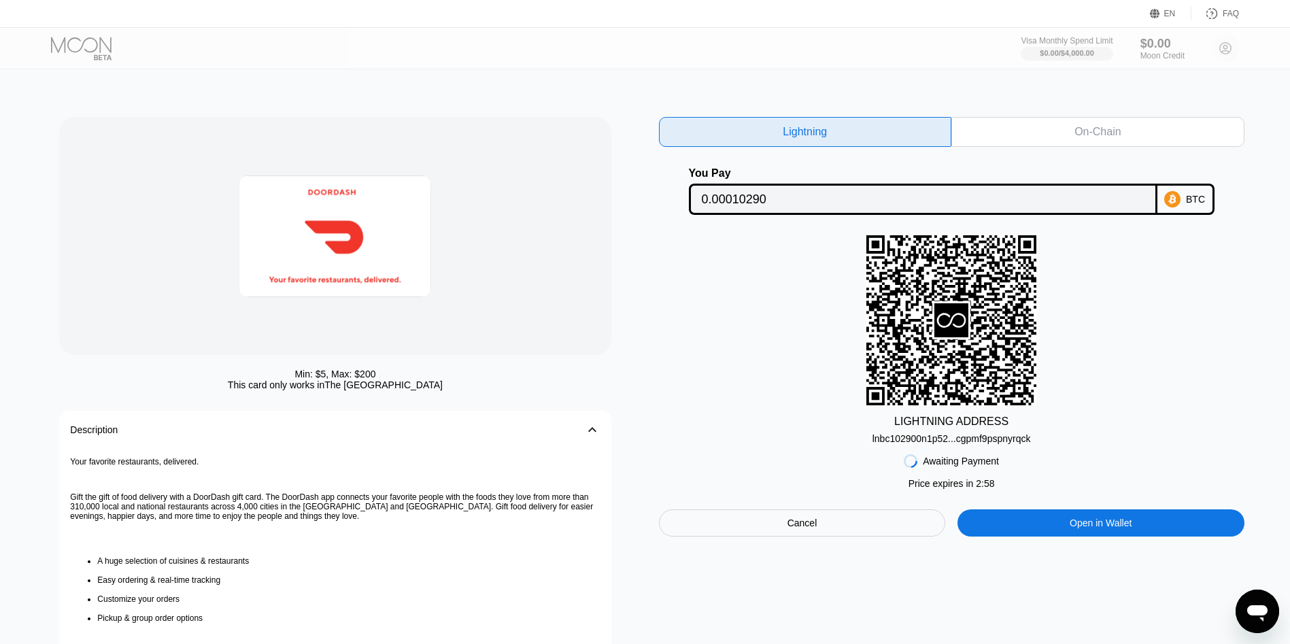
click at [989, 444] on div "lnbc102900n1p52...cgpmf9pspnyrqck" at bounding box center [951, 438] width 158 height 11
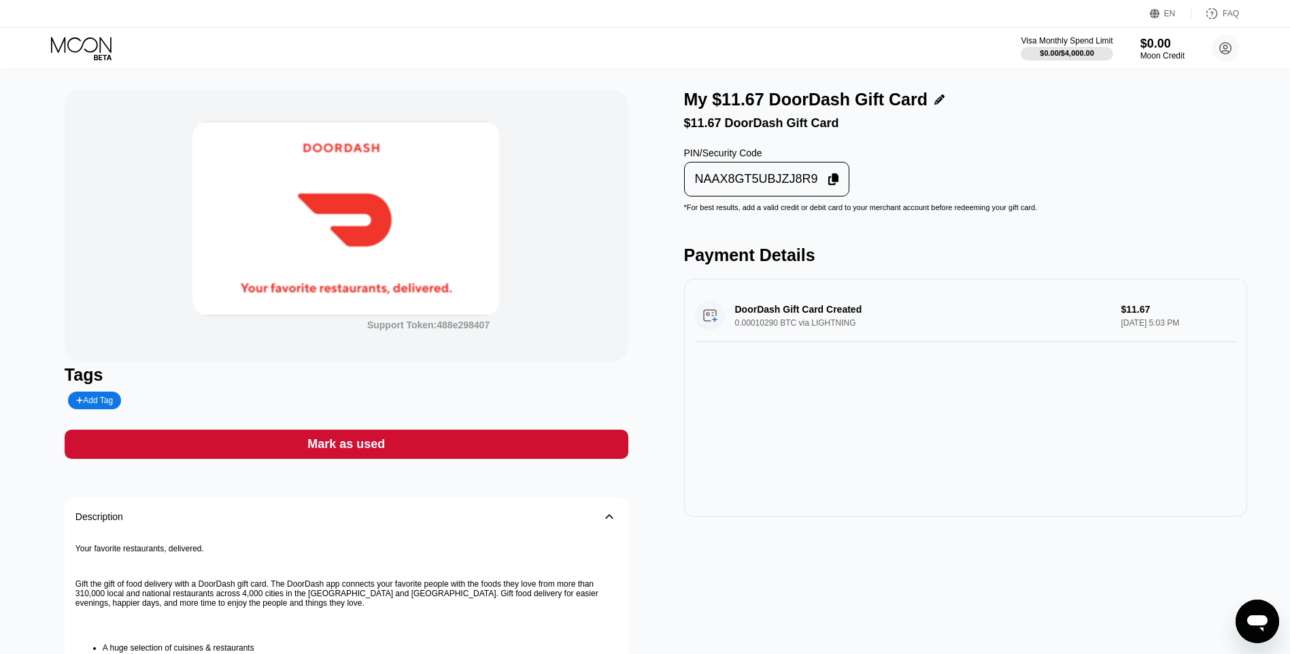
click at [757, 182] on div "NAAX8GT5UBJZJ8R9" at bounding box center [756, 179] width 123 height 16
